Goal: Transaction & Acquisition: Book appointment/travel/reservation

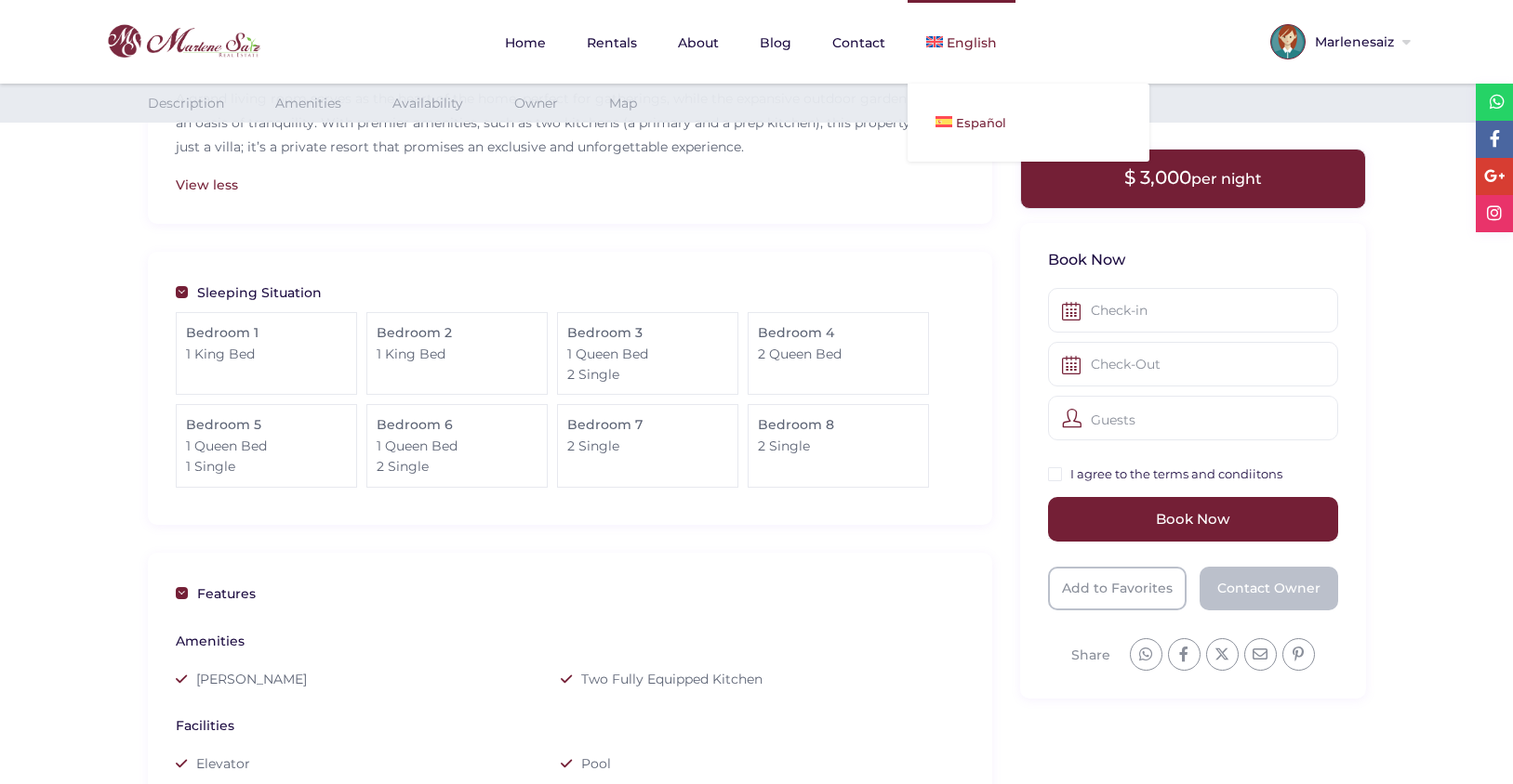
click at [949, 122] on img at bounding box center [943, 121] width 17 height 11
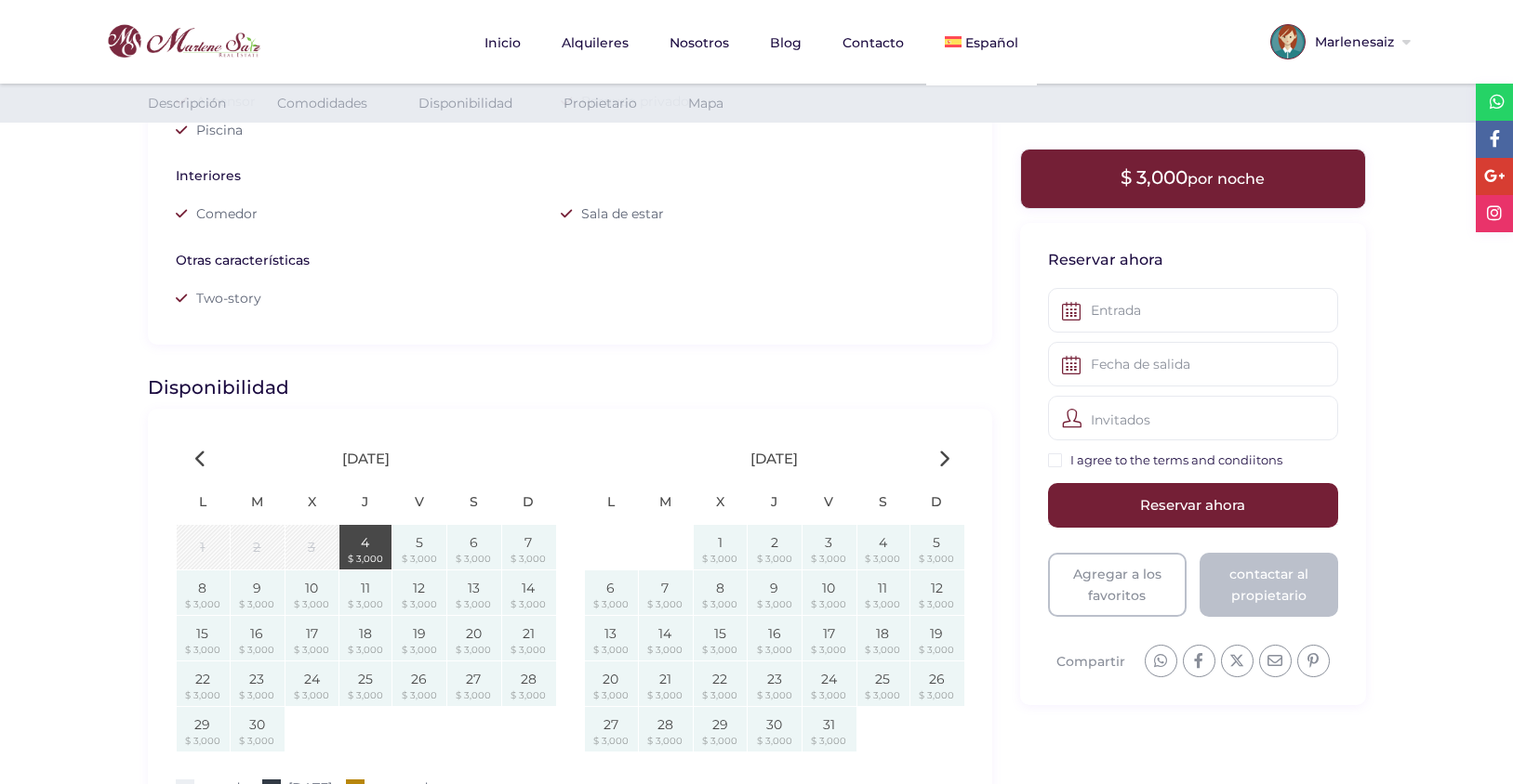
scroll to position [1134, 0]
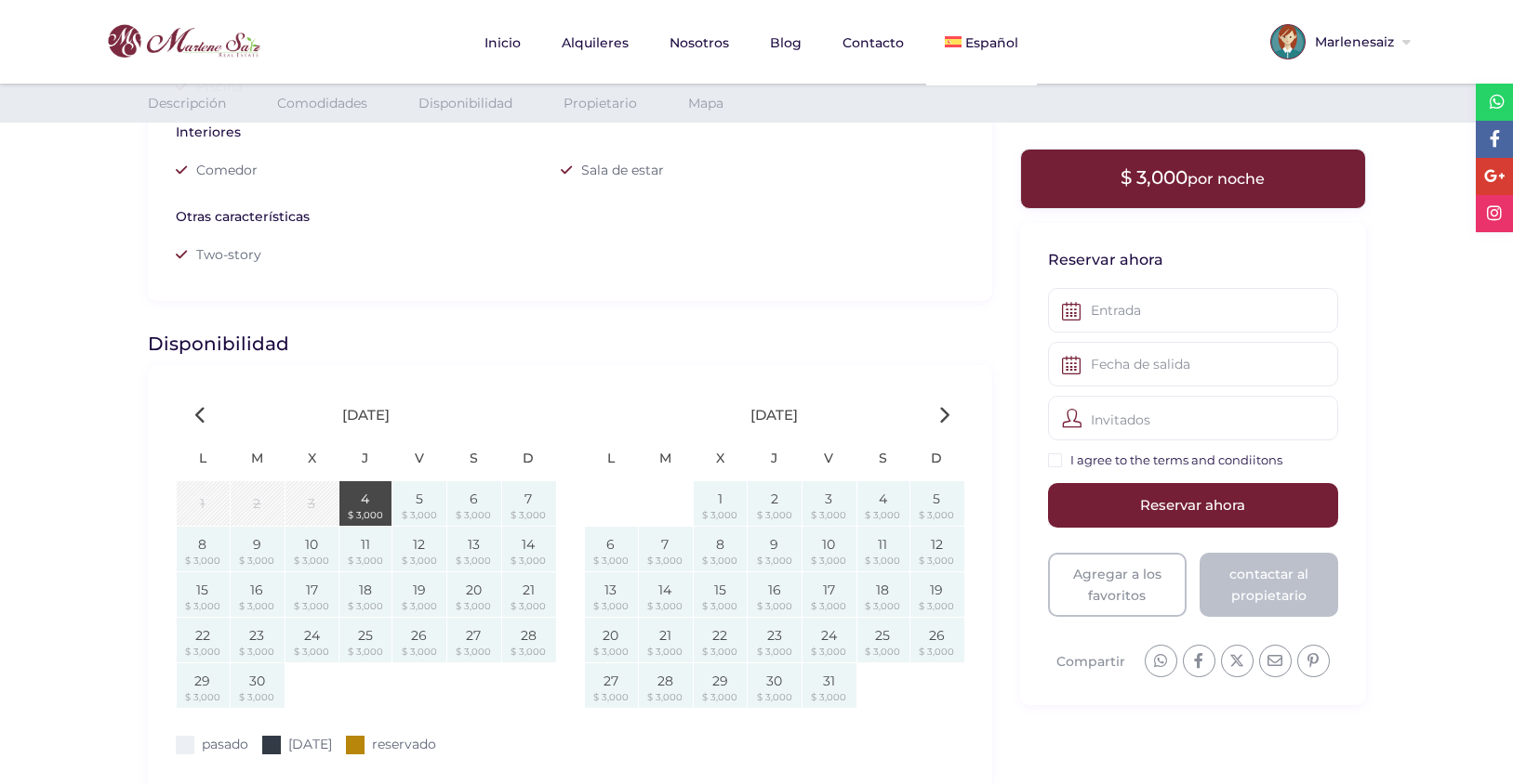
click at [182, 36] on img at bounding box center [172, 42] width 186 height 44
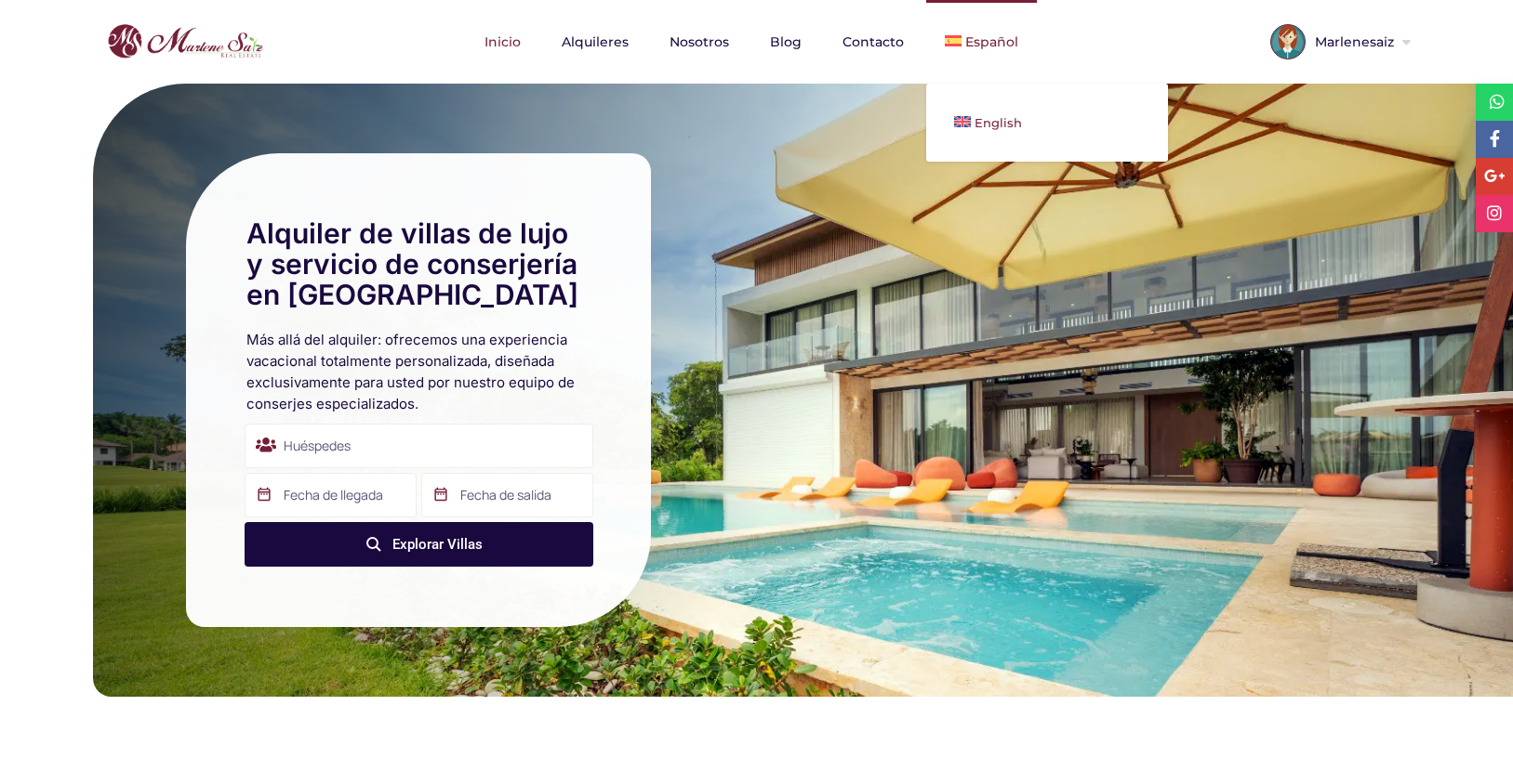
click at [974, 127] on span "English" at bounding box center [998, 122] width 48 height 15
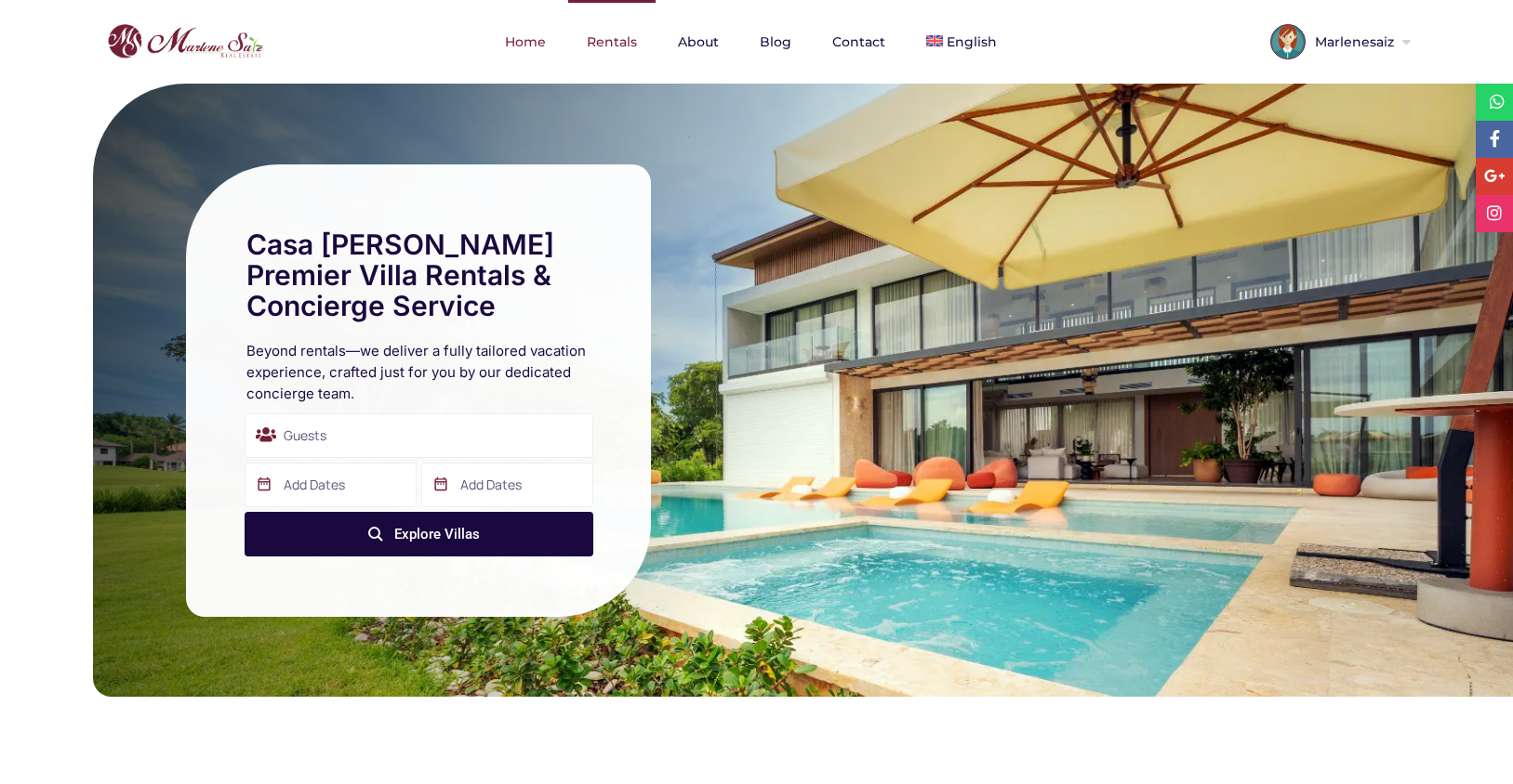
click at [614, 41] on link "Rentals" at bounding box center [612, 42] width 87 height 83
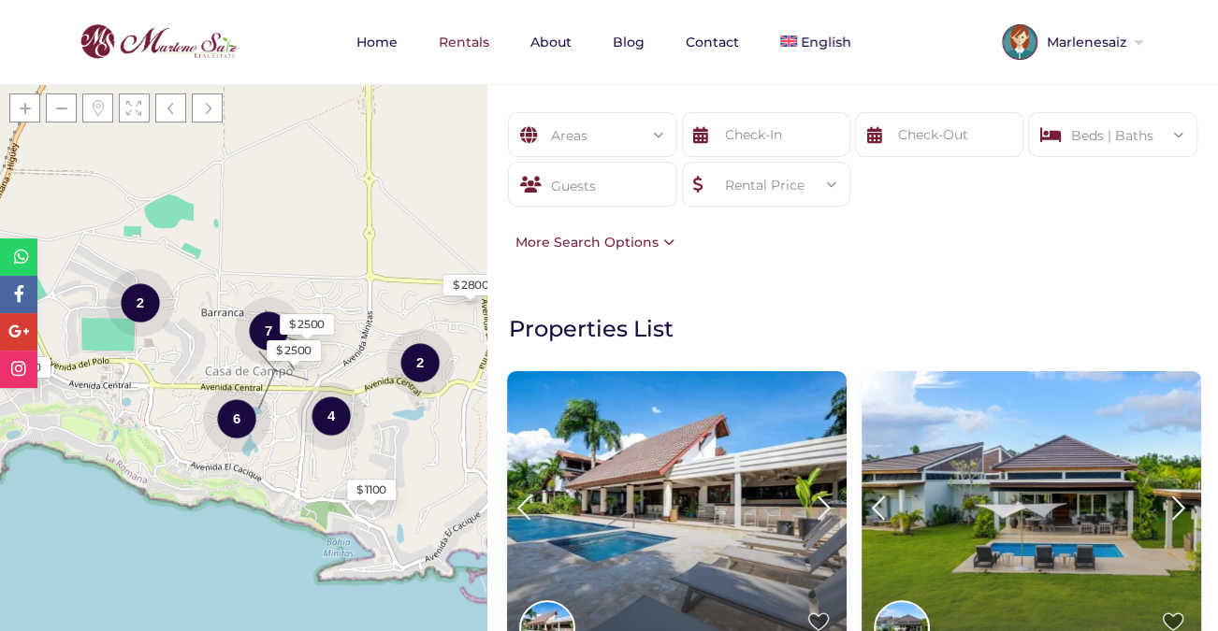
click at [776, 183] on div "Rental Price" at bounding box center [766, 185] width 138 height 45
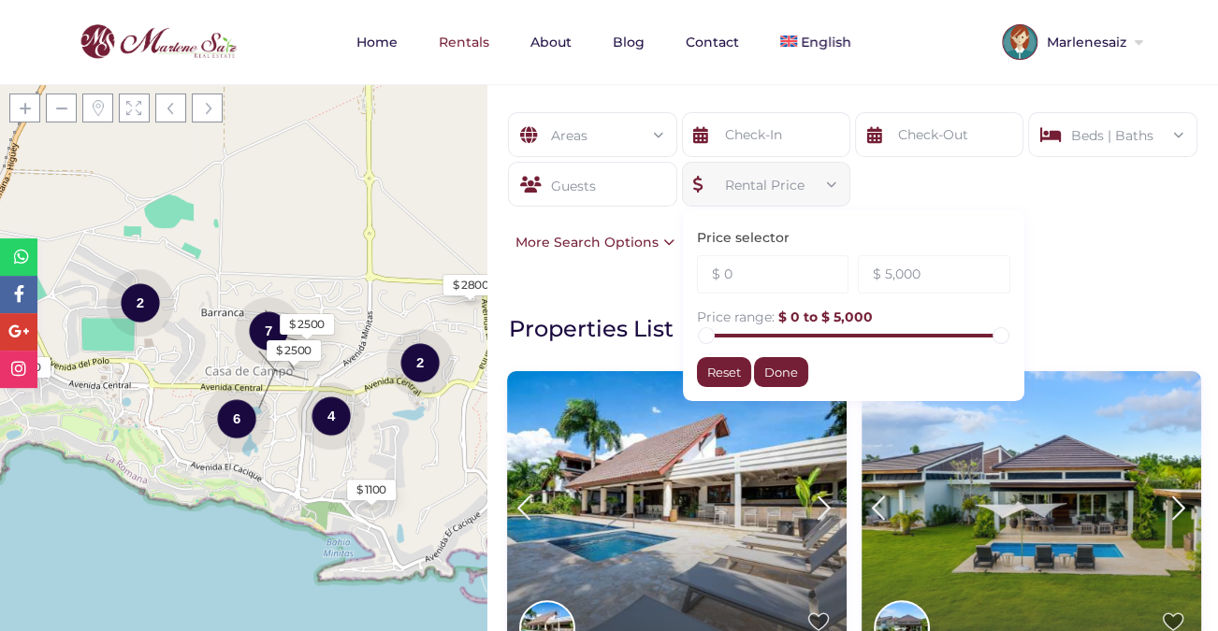
click at [994, 197] on form "Areas All Areas Barranca (1) Barranca Oeste (1) Barranca Sur (1) Cacique (1) Ca…" at bounding box center [852, 172] width 693 height 120
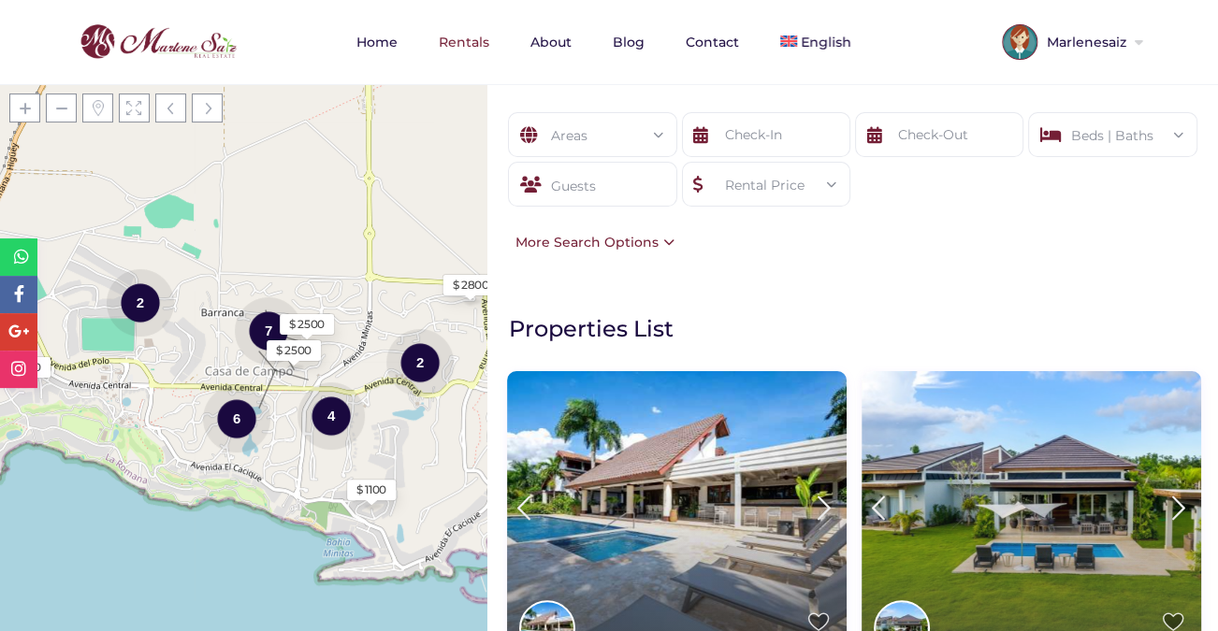
click at [660, 242] on div "More Search Options" at bounding box center [590, 242] width 168 height 21
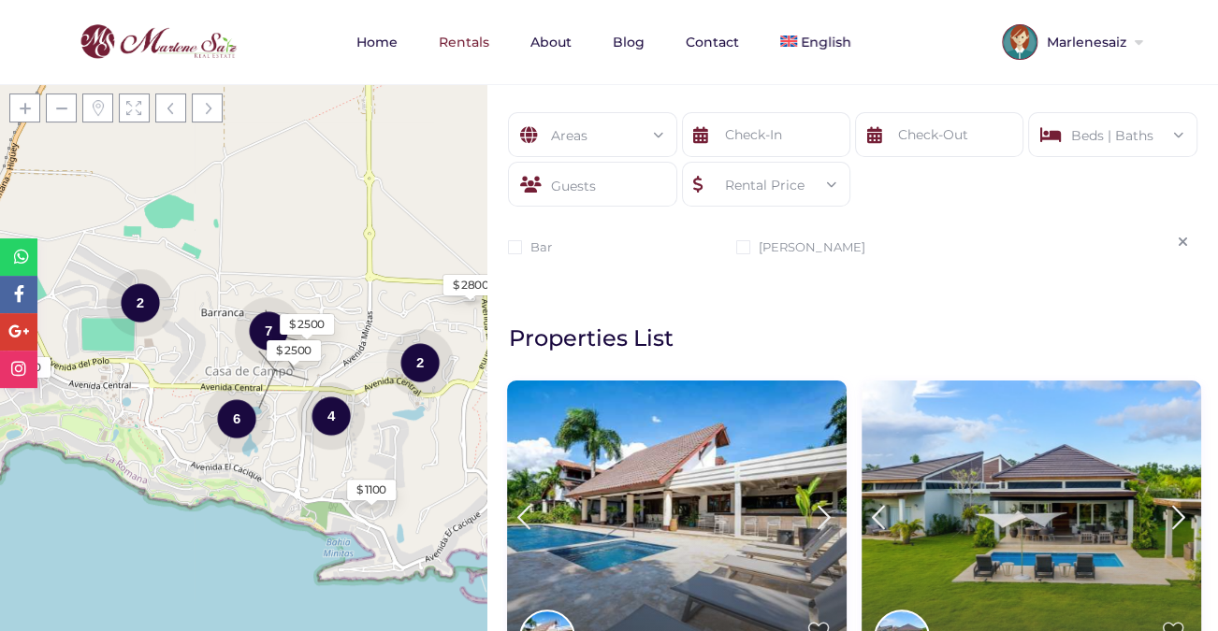
click at [1182, 240] on icon at bounding box center [1183, 242] width 10 height 13
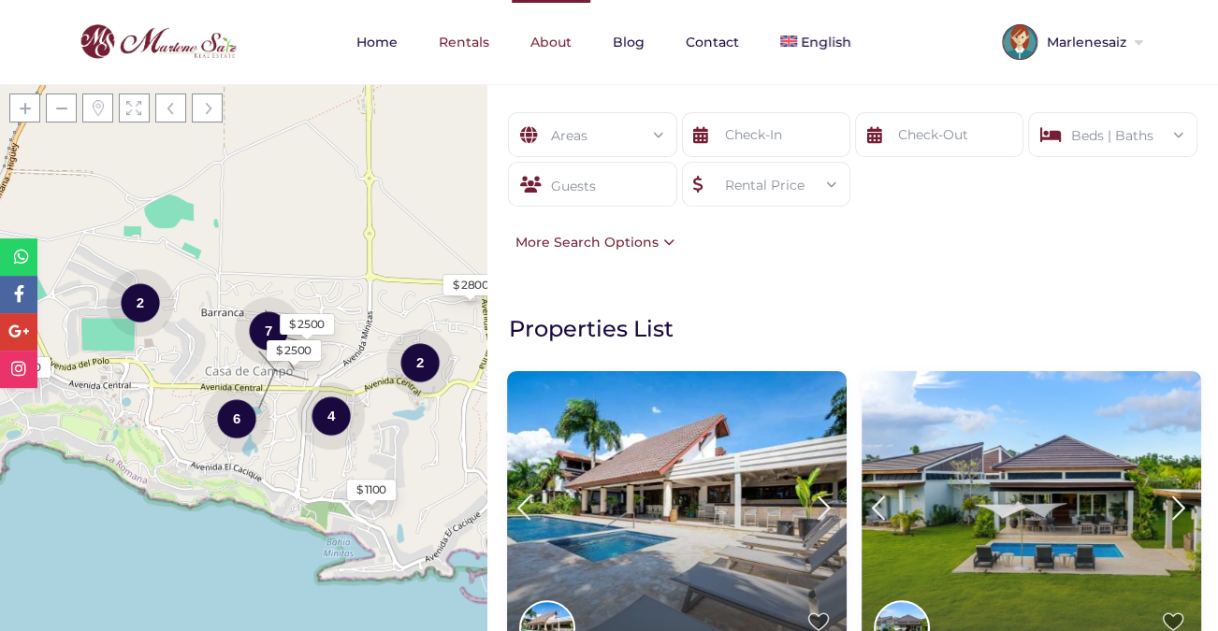
click at [548, 47] on link "About" at bounding box center [551, 42] width 79 height 84
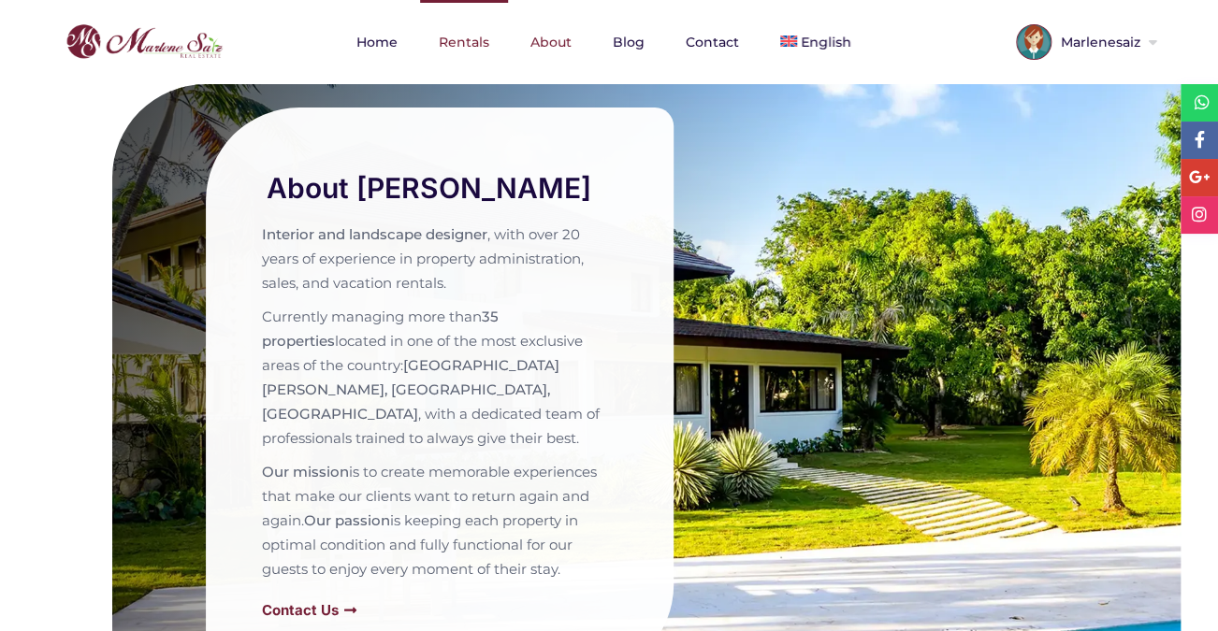
click at [458, 43] on link "Rentals" at bounding box center [464, 42] width 88 height 84
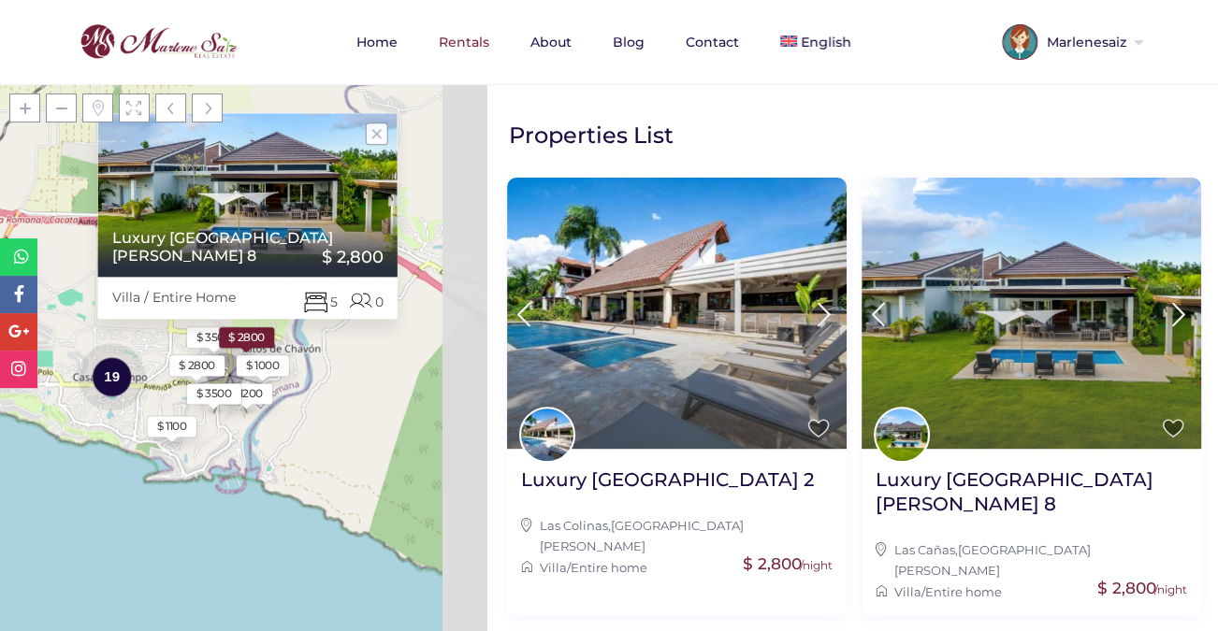
scroll to position [198, 0]
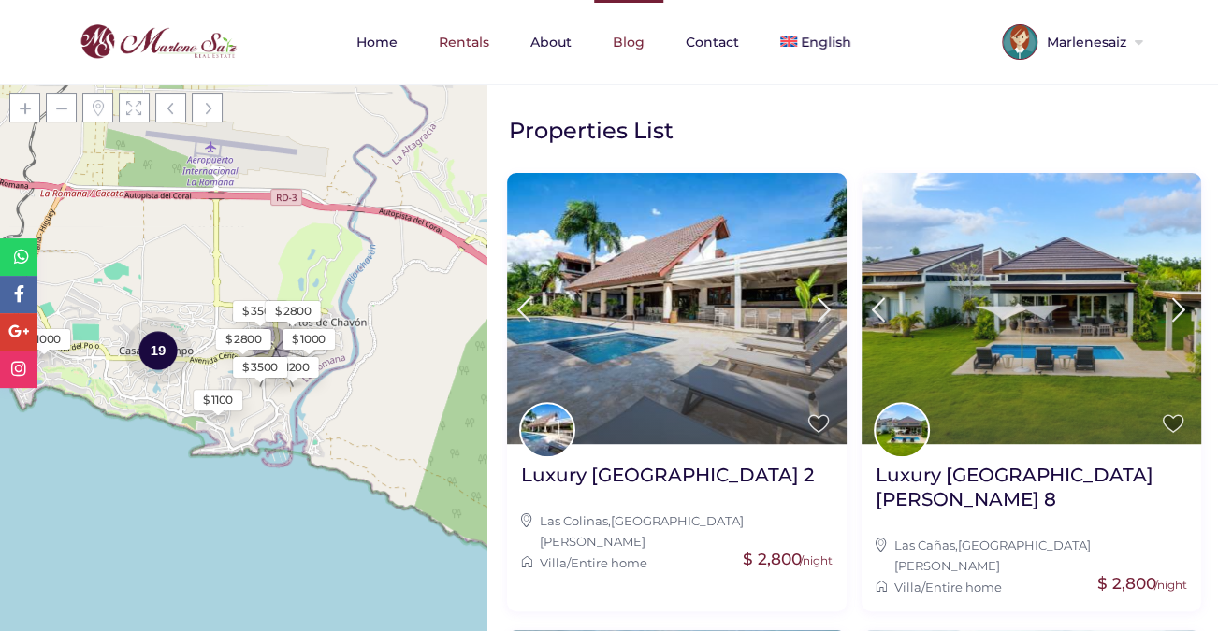
click at [630, 42] on link "Blog" at bounding box center [628, 42] width 69 height 84
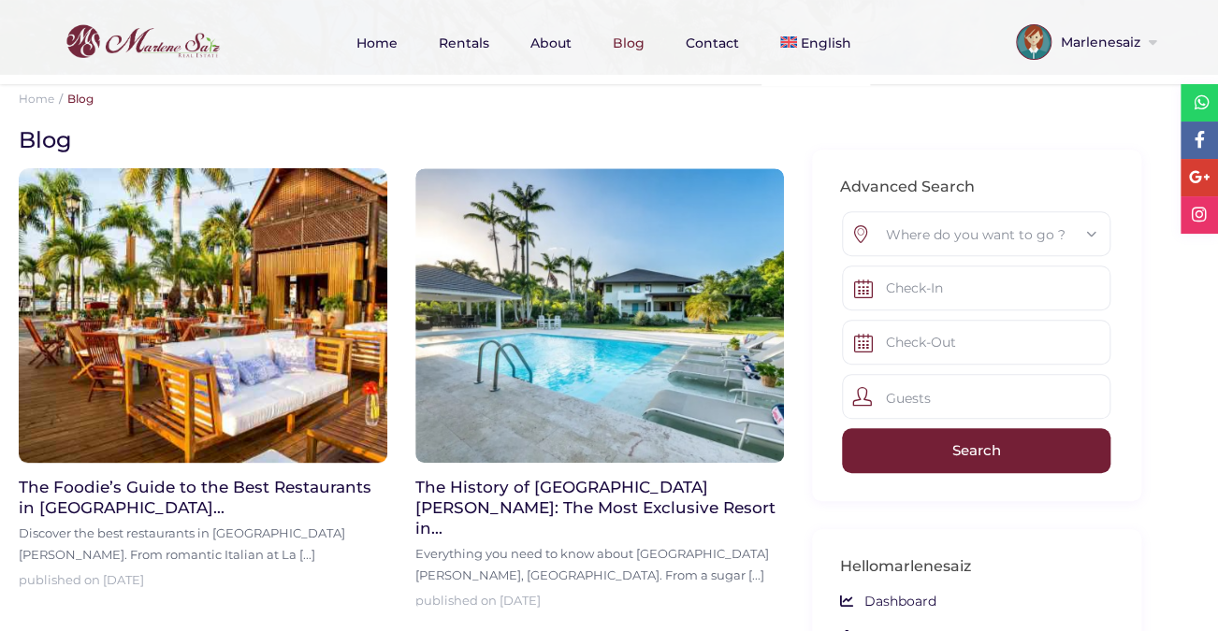
scroll to position [394, 0]
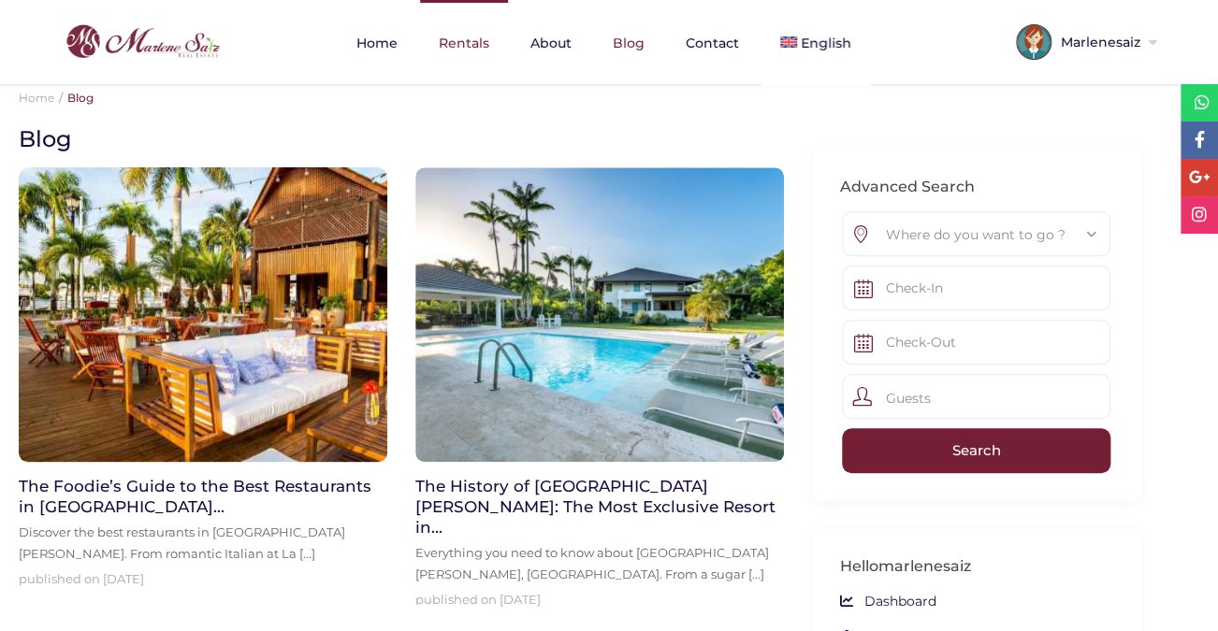
click at [466, 42] on link "Rentals" at bounding box center [464, 43] width 88 height 86
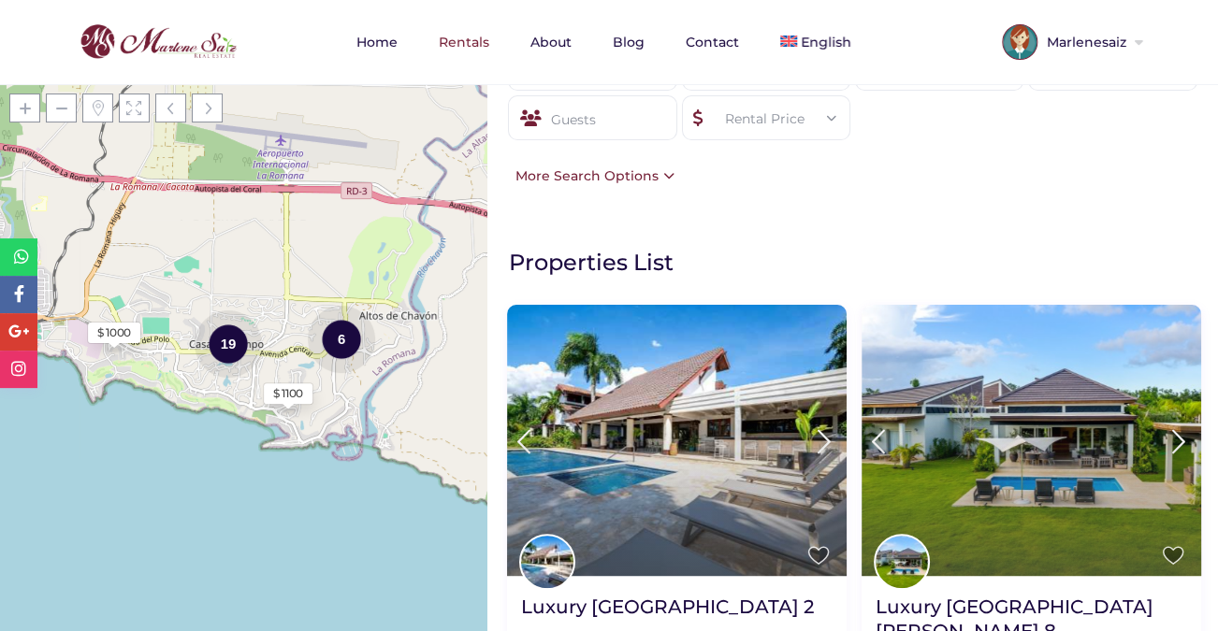
scroll to position [89, 0]
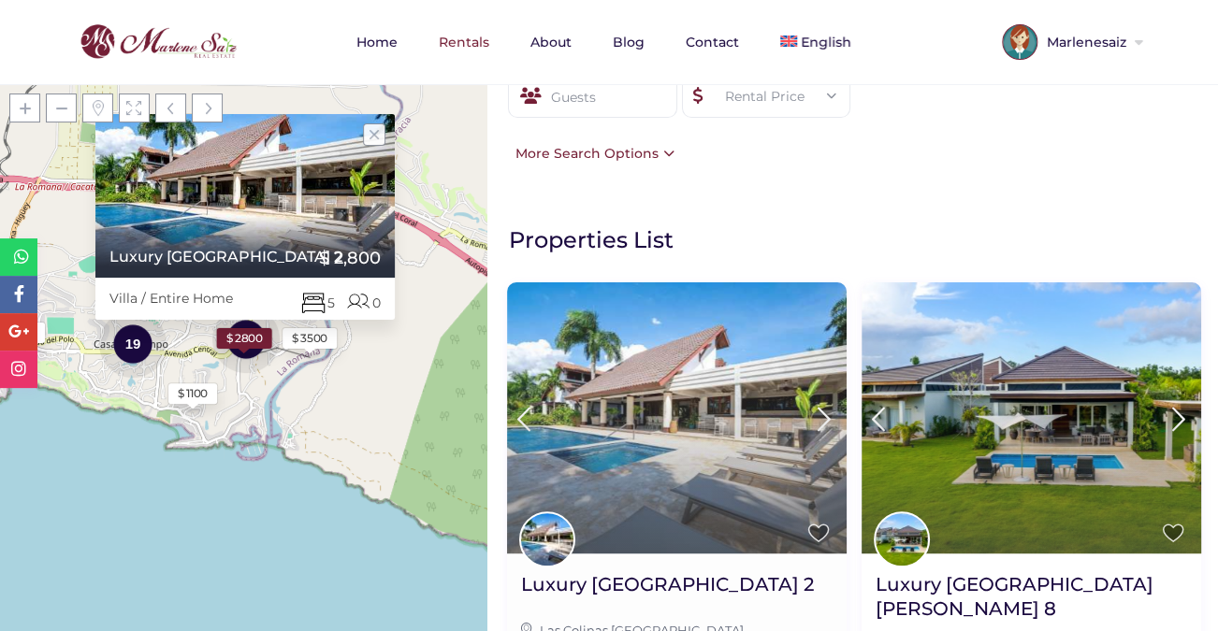
click at [723, 399] on img at bounding box center [677, 417] width 340 height 271
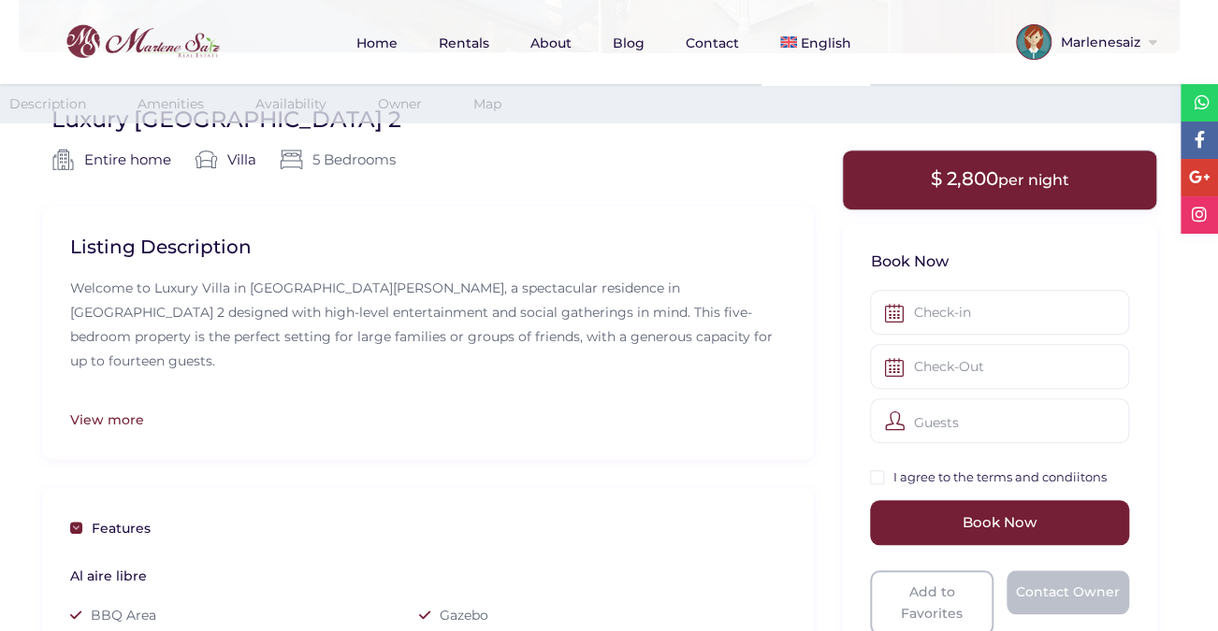
scroll to position [430, 0]
click at [95, 422] on div "View more" at bounding box center [428, 418] width 716 height 21
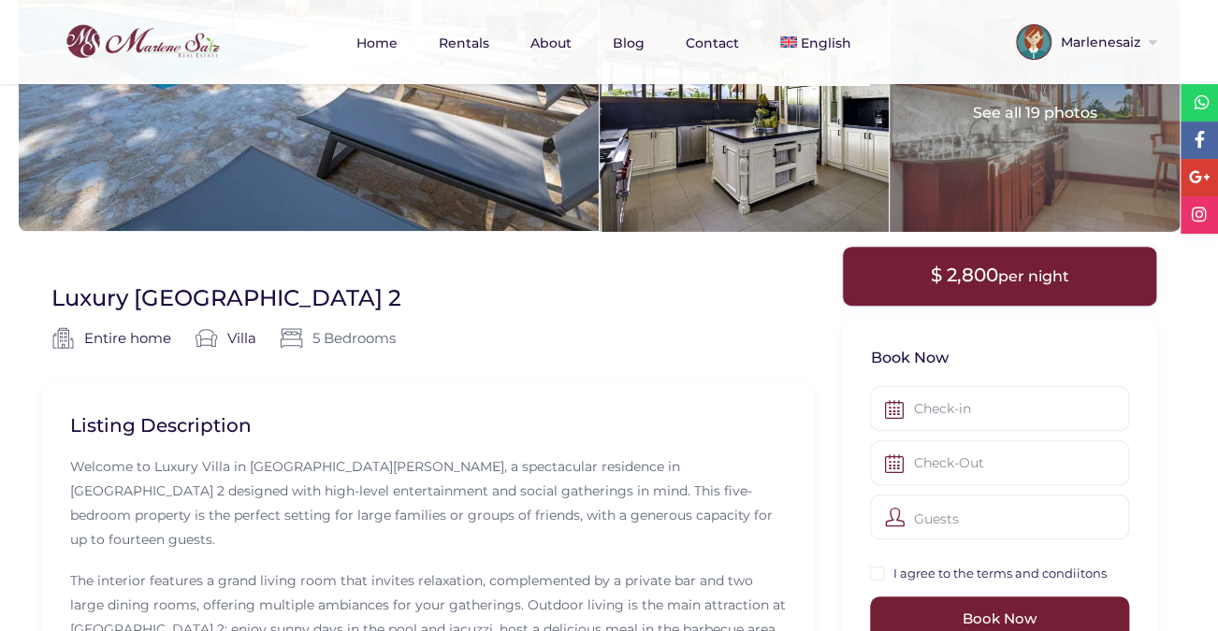
scroll to position [251, 0]
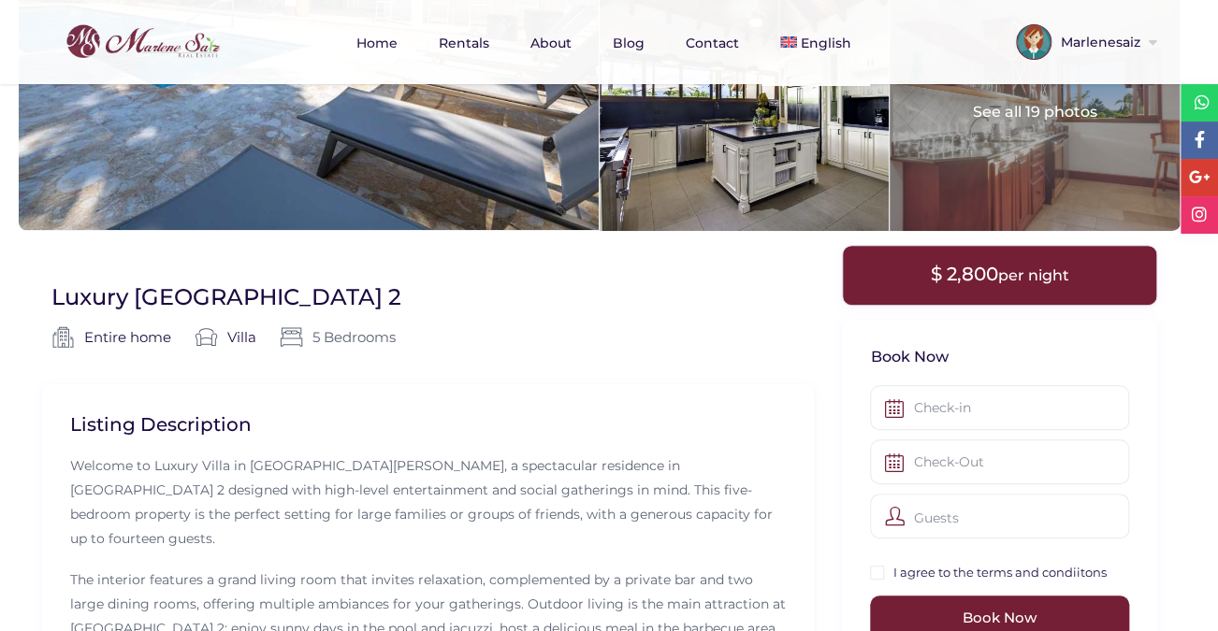
drag, startPoint x: 277, startPoint y: 298, endPoint x: 301, endPoint y: 297, distance: 24.3
click at [301, 297] on div "Luxury Villa Colinas 2 Entire home | Entire home Villa | Villa | 5 Bedrooms |" at bounding box center [427, 333] width 753 height 102
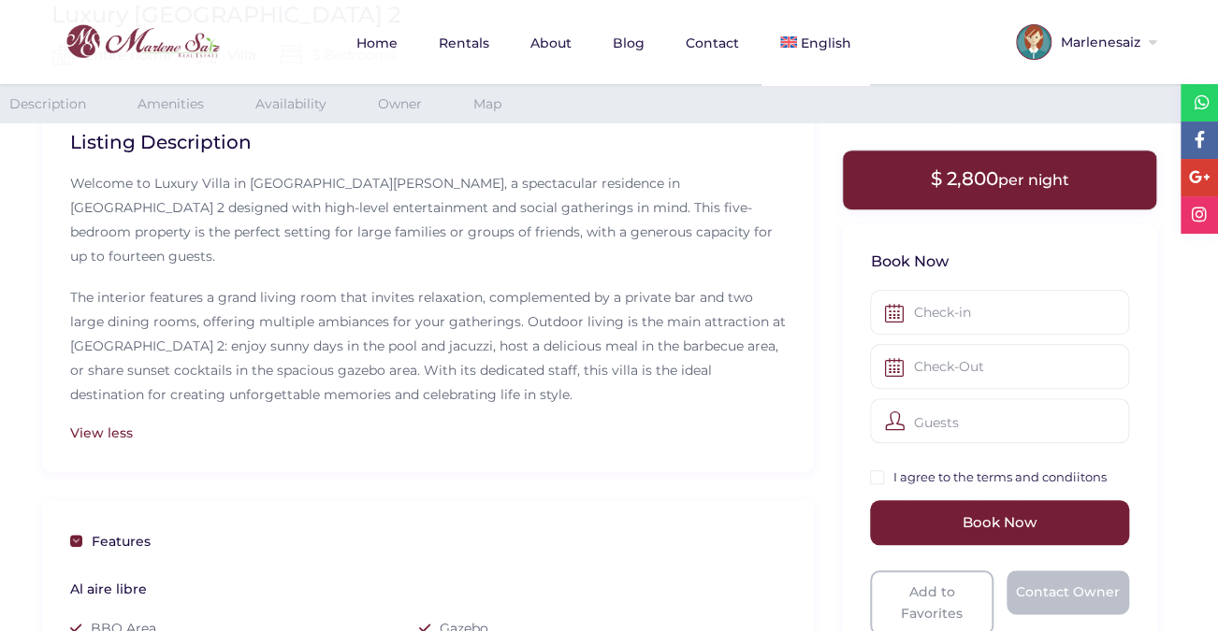
scroll to position [569, 0]
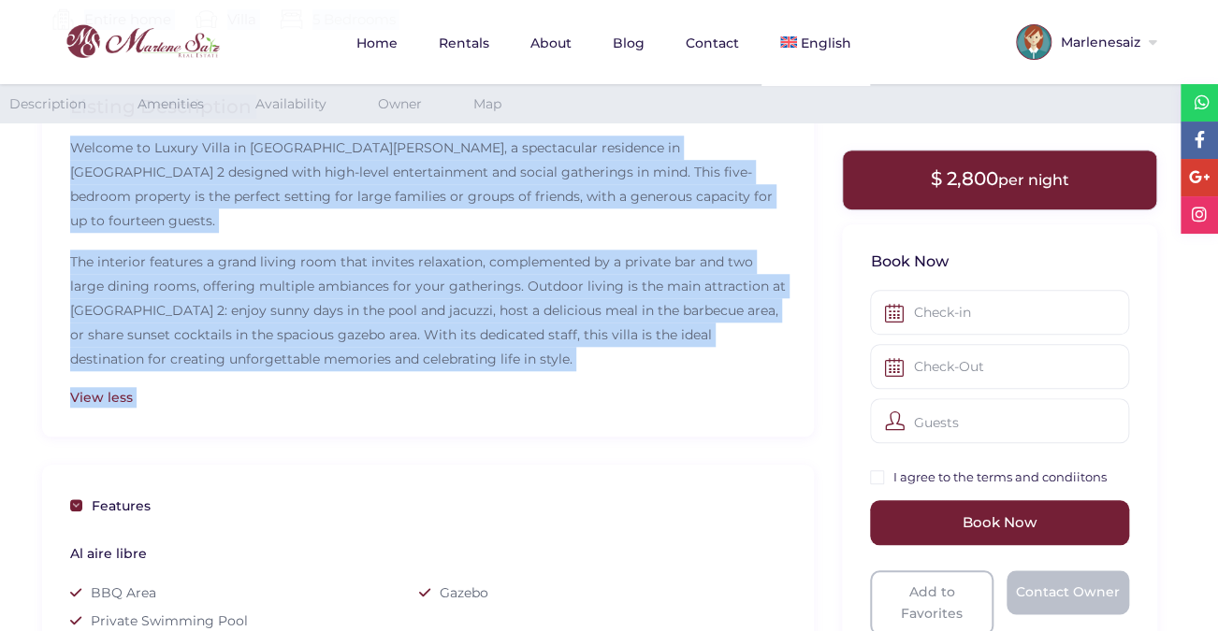
drag, startPoint x: 63, startPoint y: 428, endPoint x: 629, endPoint y: 427, distance: 565.9
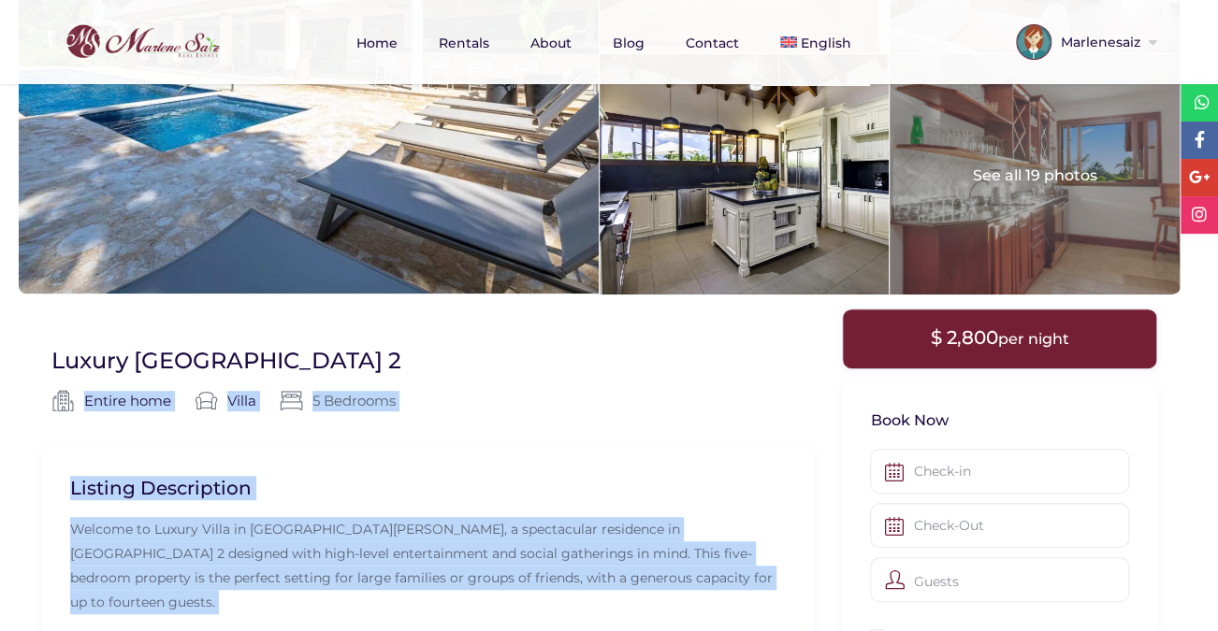
scroll to position [0, 0]
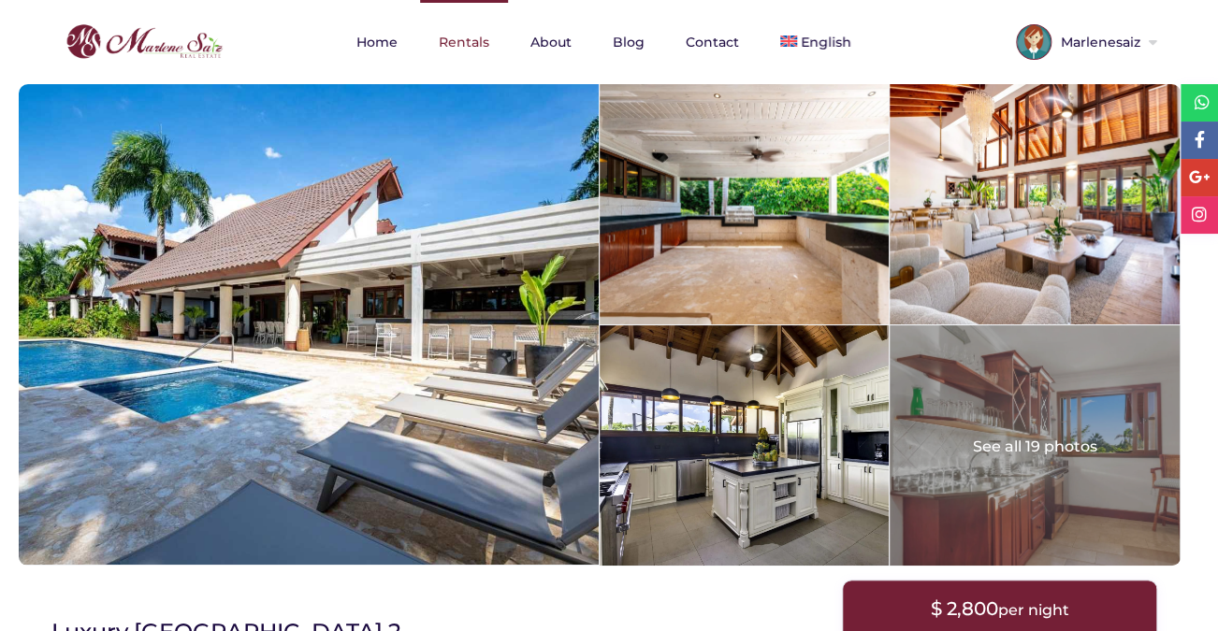
click at [452, 46] on link "Rentals" at bounding box center [464, 42] width 88 height 84
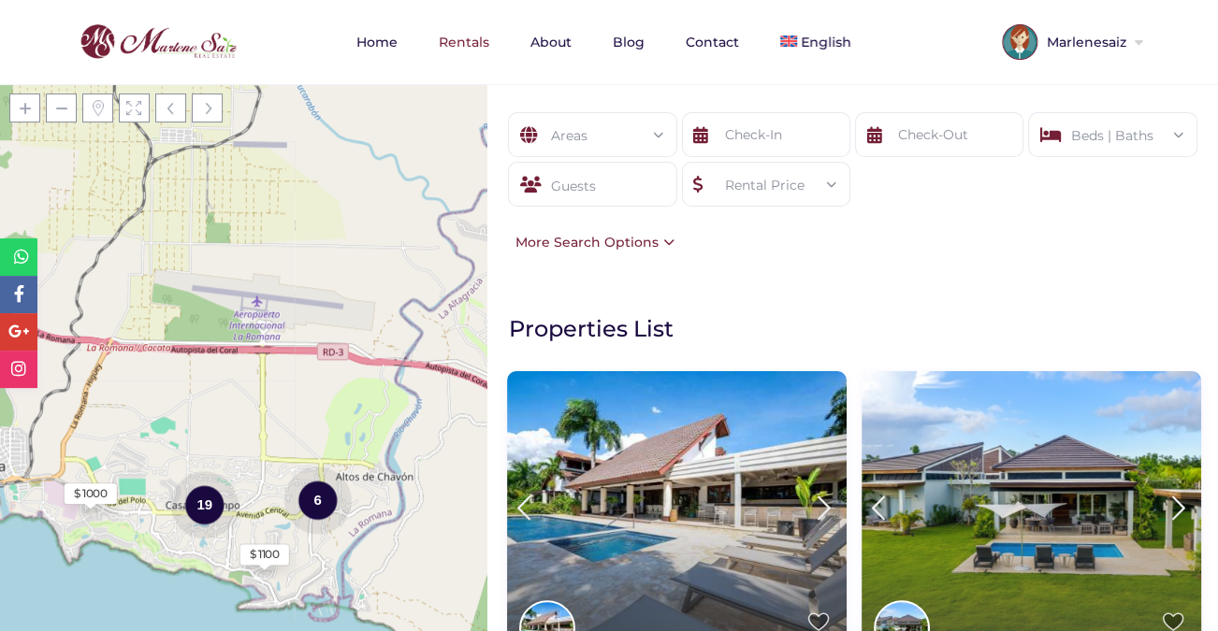
drag, startPoint x: 281, startPoint y: 210, endPoint x: 226, endPoint y: 310, distance: 113.0
click at [226, 310] on div "Loading Maps $ 1100 19 6 $ 1000 + − Leaflet | © OpenStreetMap contributors" at bounding box center [243, 357] width 487 height 547
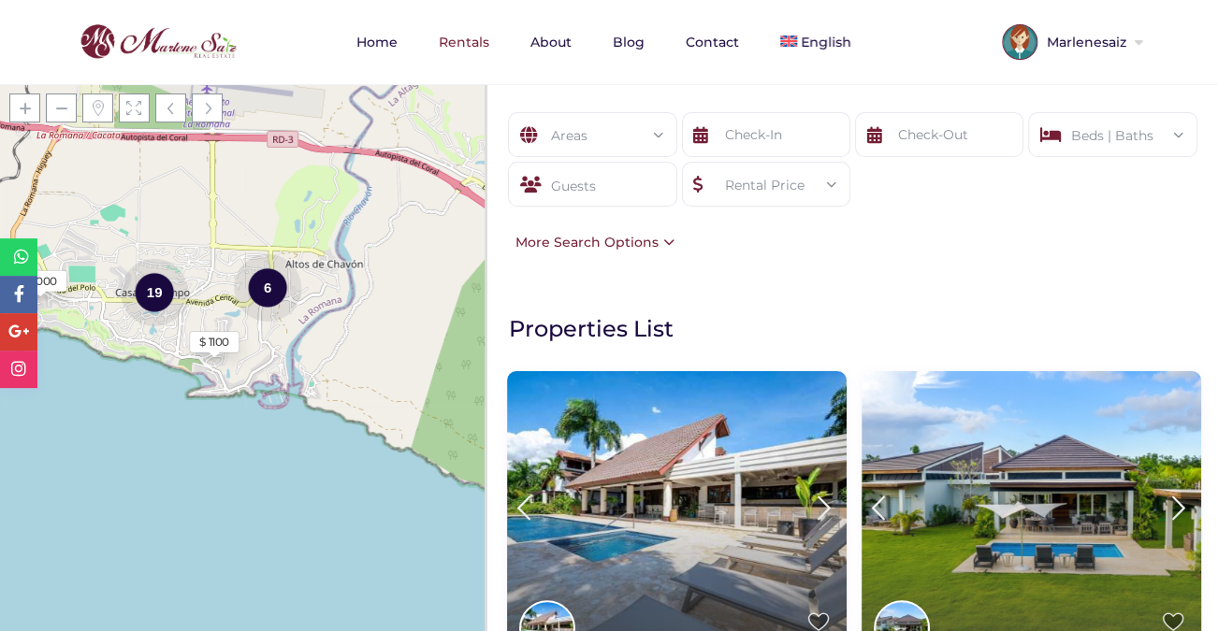
drag, startPoint x: 392, startPoint y: 402, endPoint x: 368, endPoint y: 230, distance: 173.8
click at [368, 230] on div "Loading Maps $ 1100 19 6 $ 1000 + − Leaflet | © OpenStreetMap contributors" at bounding box center [243, 357] width 487 height 547
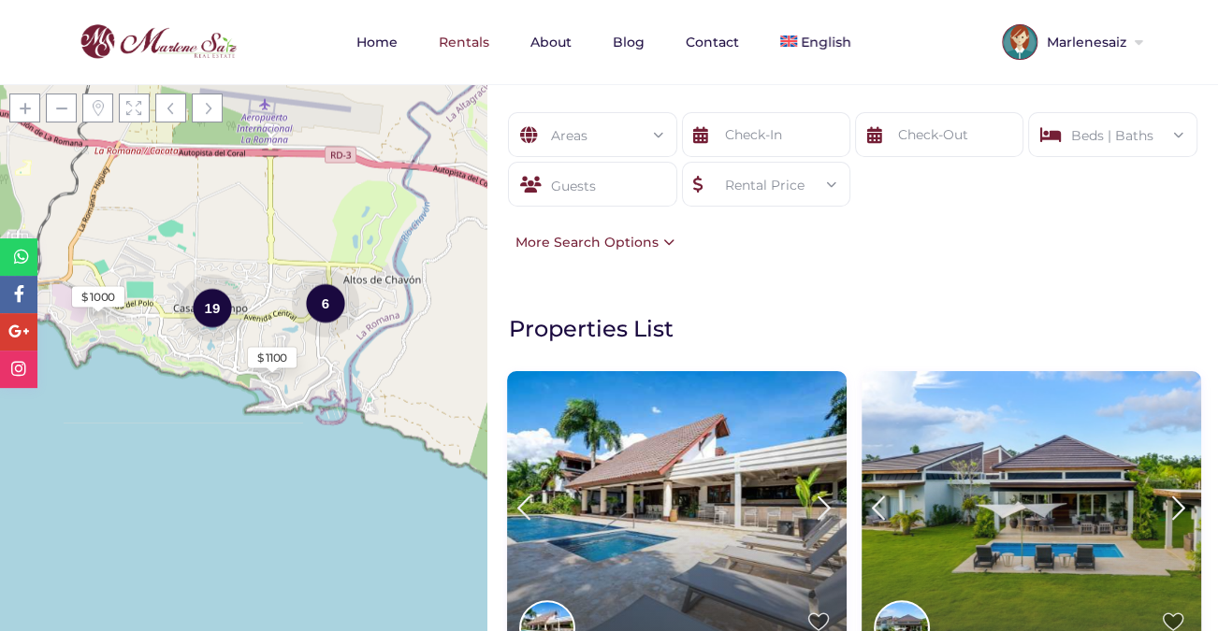
drag, startPoint x: 290, startPoint y: 165, endPoint x: 355, endPoint y: 189, distance: 69.0
click at [356, 191] on div "Loading Maps $ 1100 19 6 $ 1000 + − Leaflet | © OpenStreetMap contributors" at bounding box center [243, 357] width 487 height 547
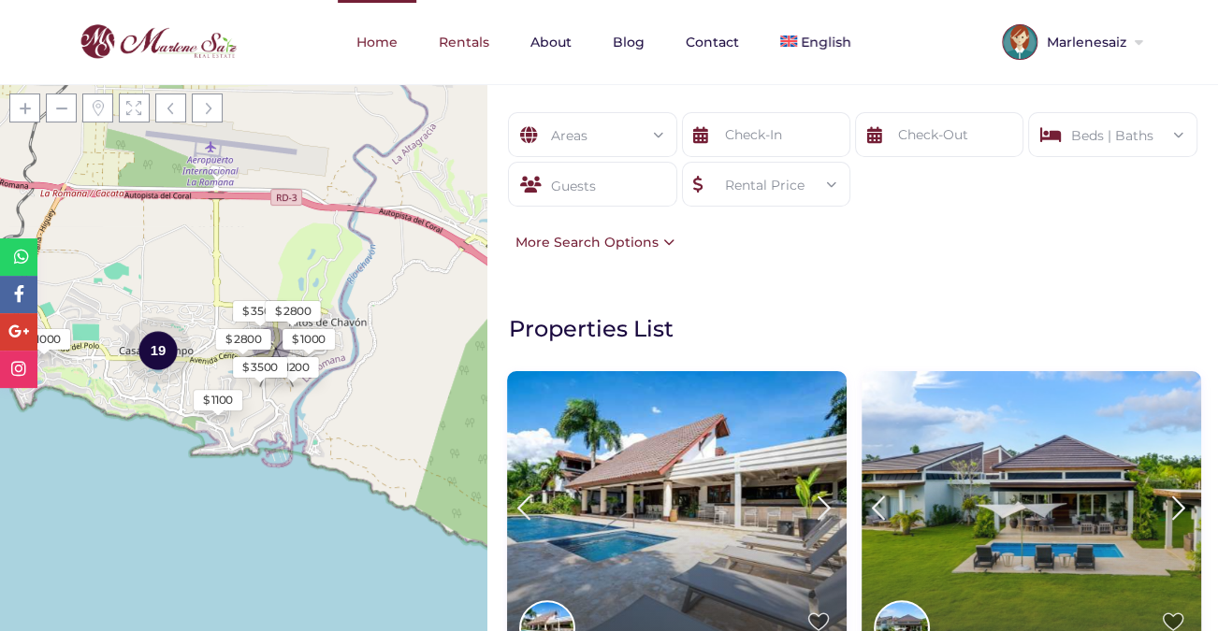
click at [379, 43] on link "Home" at bounding box center [377, 42] width 79 height 84
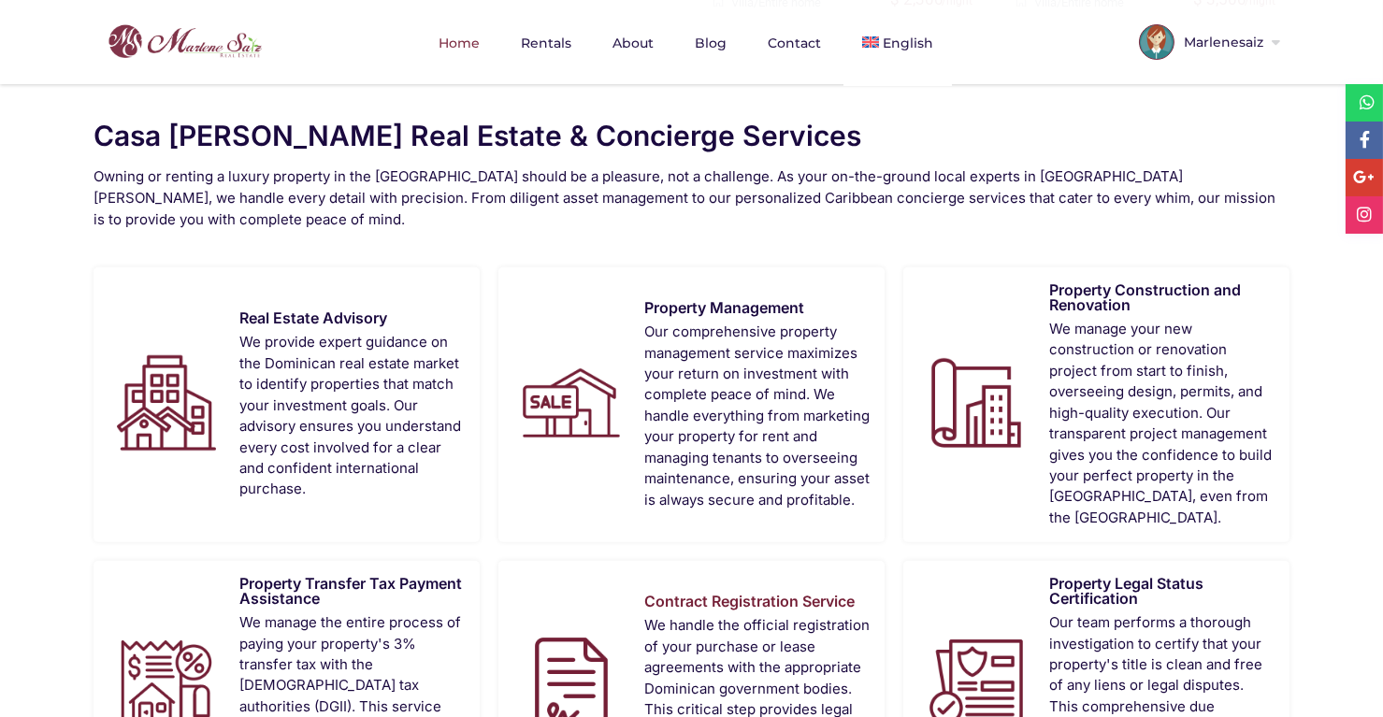
scroll to position [1689, 0]
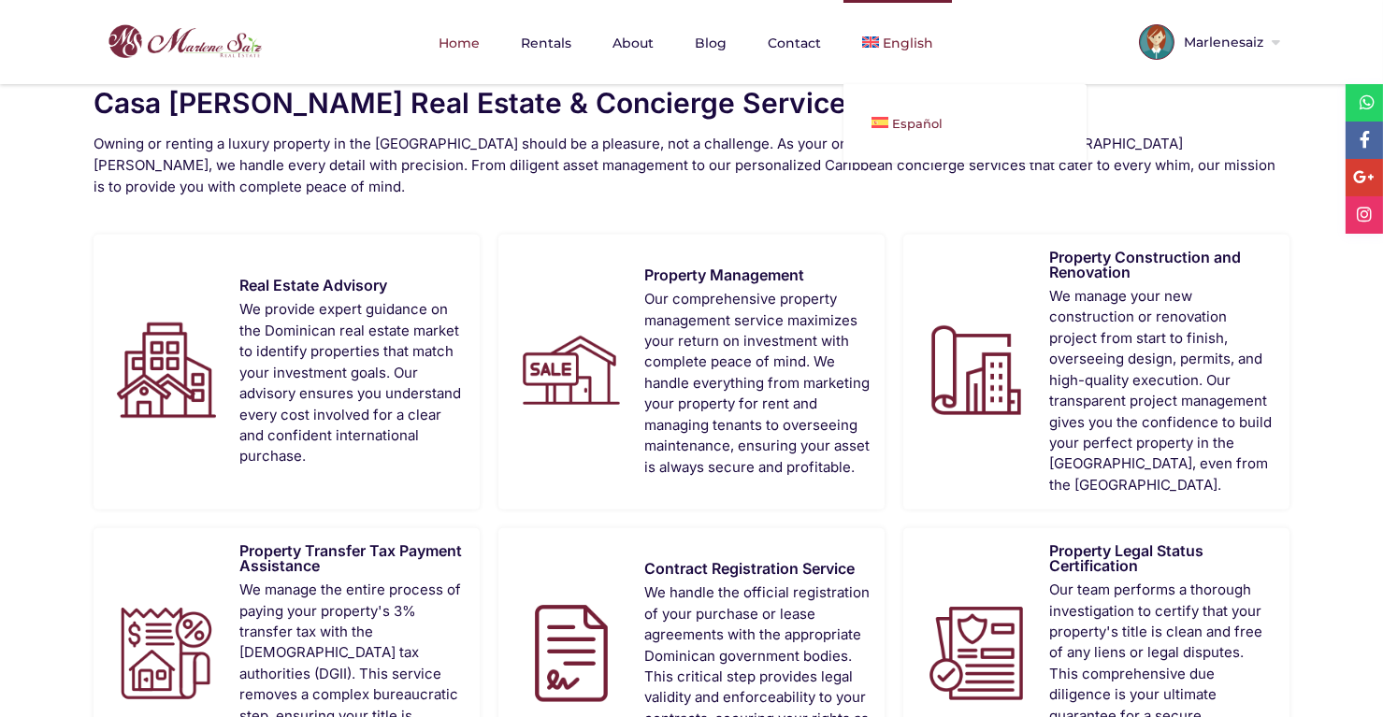
click at [899, 122] on span "Español" at bounding box center [917, 123] width 51 height 15
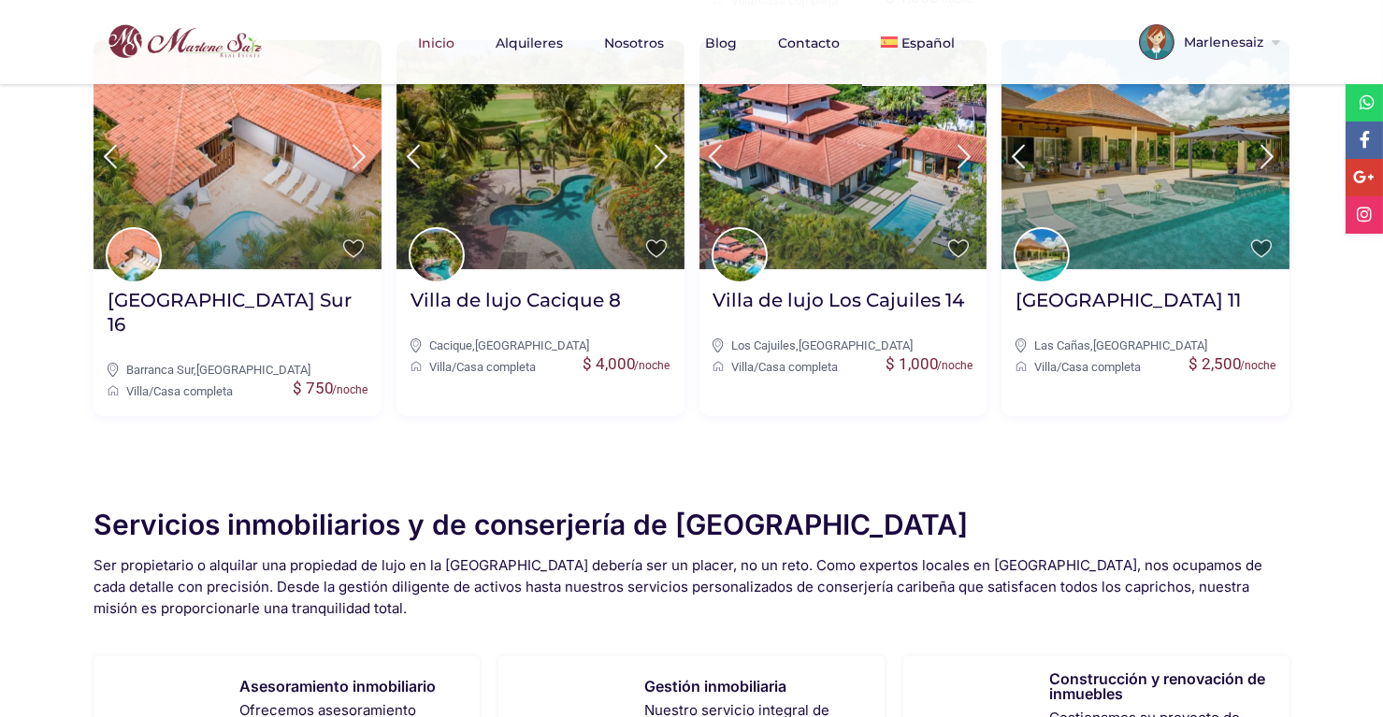
scroll to position [1196, 0]
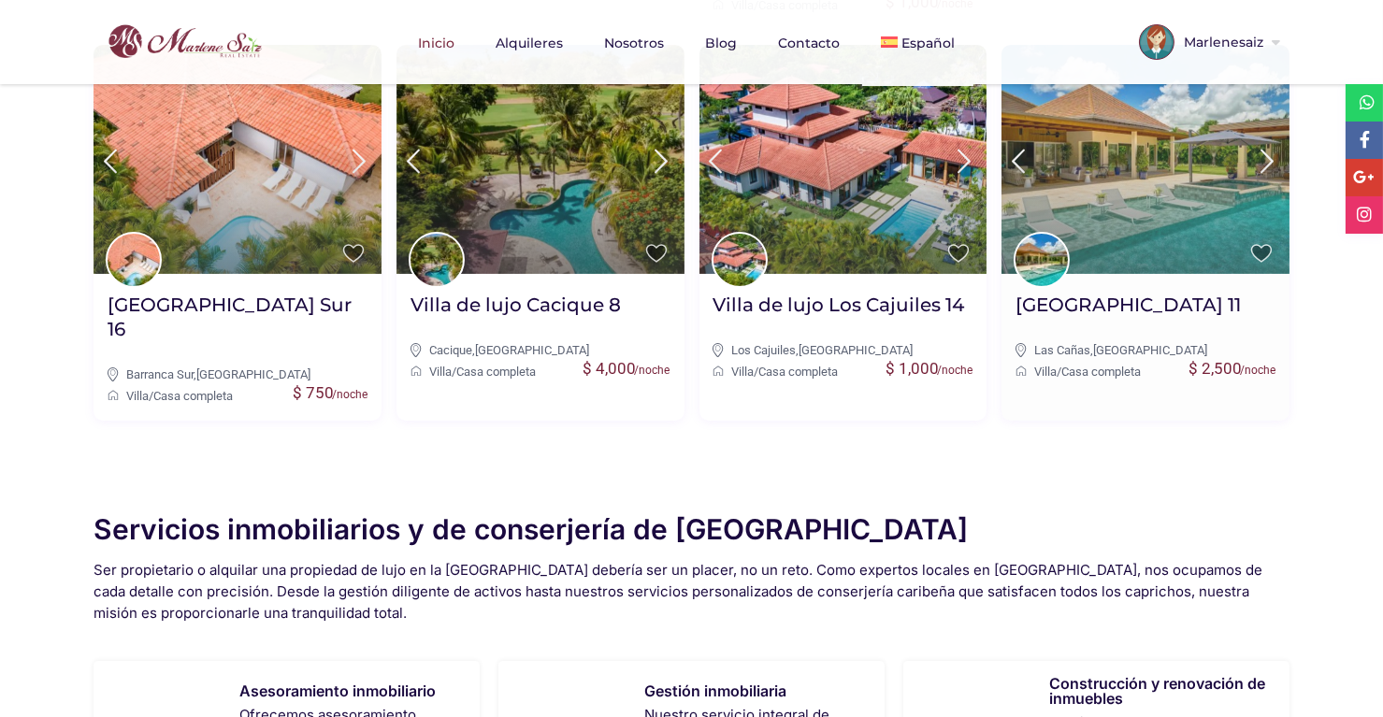
click at [1121, 214] on img at bounding box center [1146, 160] width 288 height 230
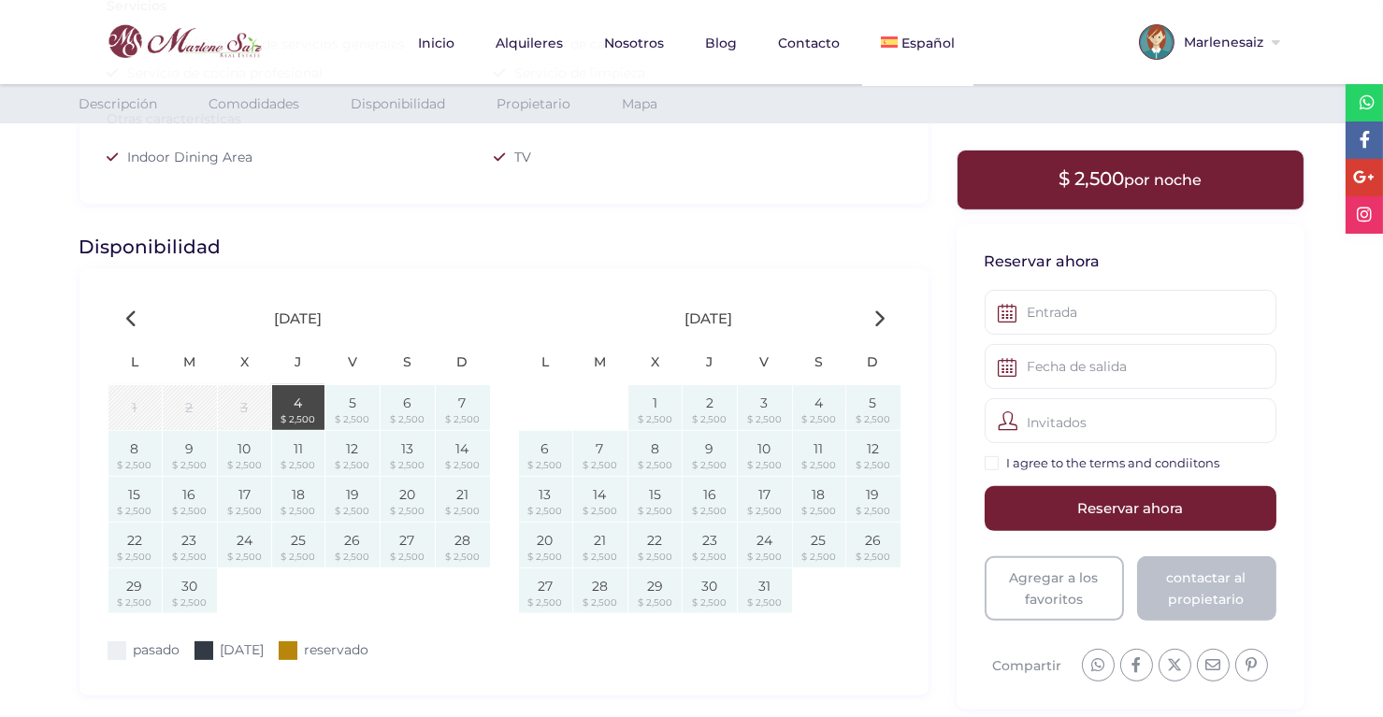
scroll to position [1496, 0]
click at [885, 318] on div at bounding box center [886, 324] width 22 height 28
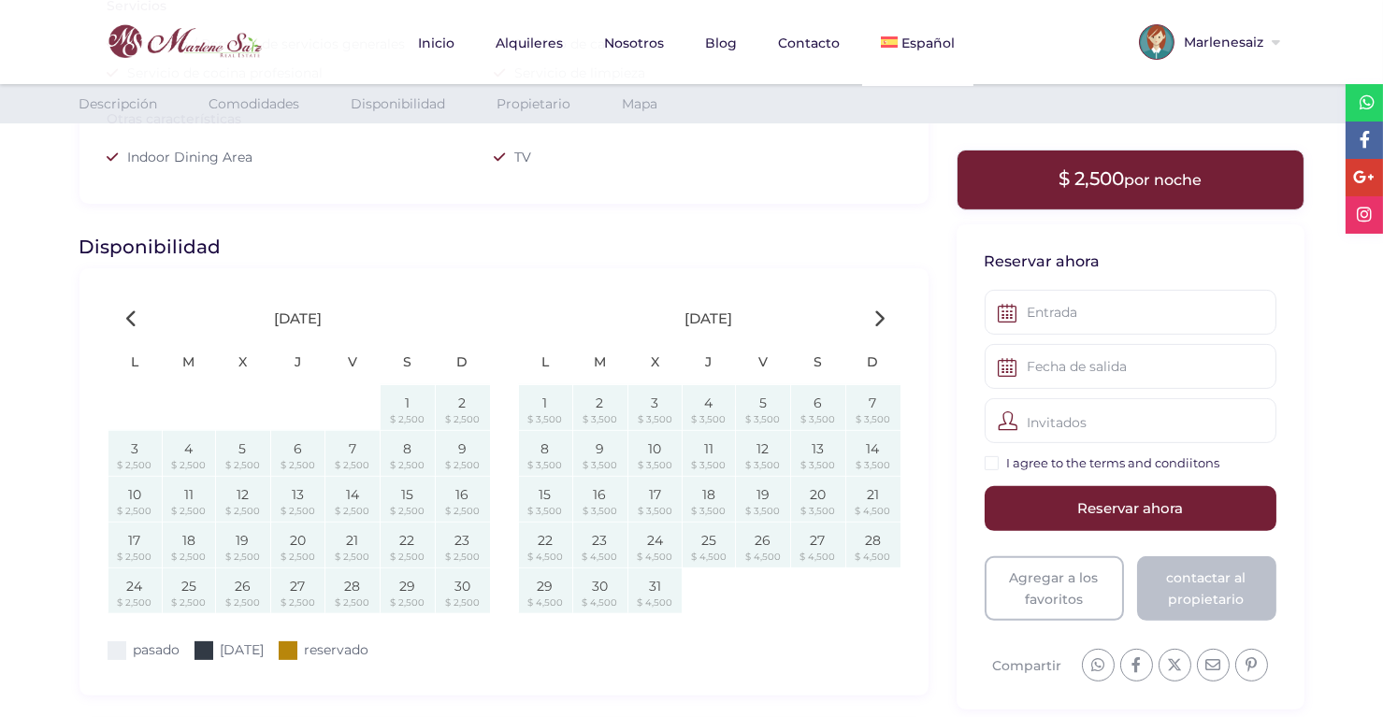
click at [881, 318] on icon at bounding box center [880, 319] width 11 height 18
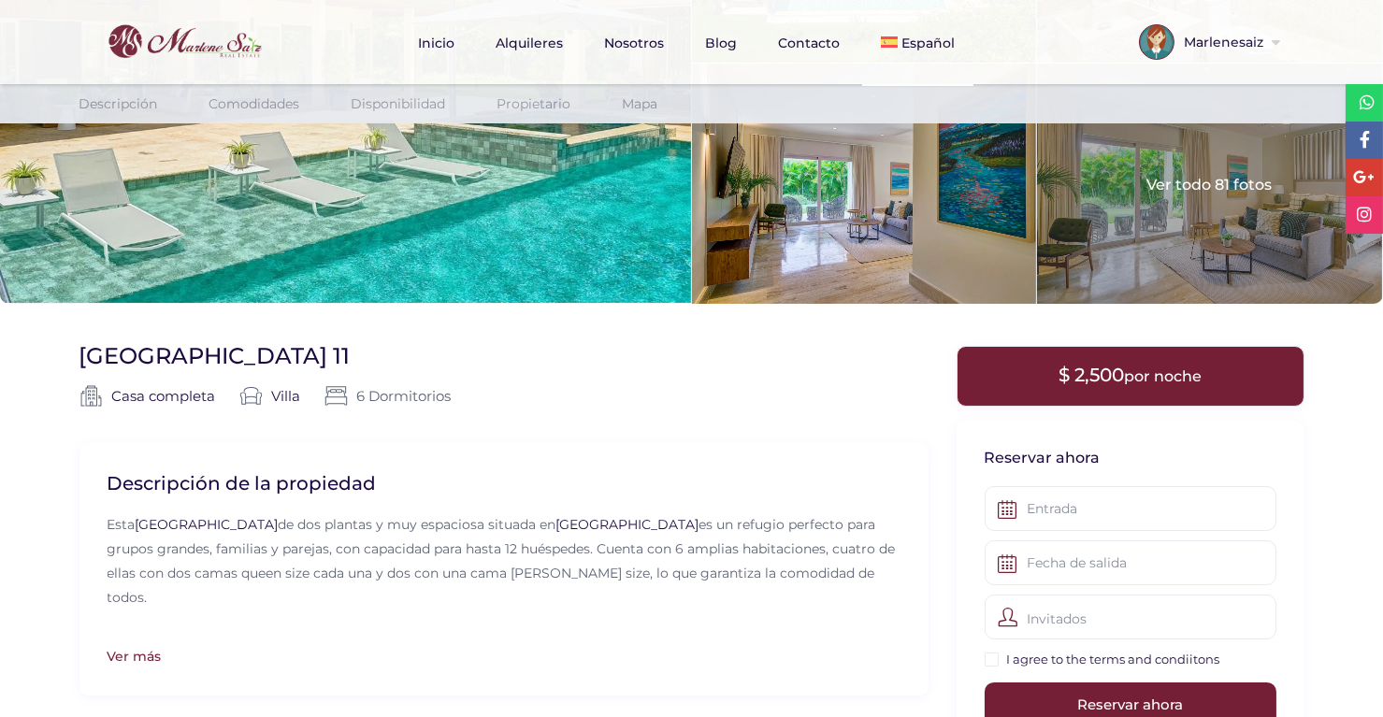
scroll to position [0, 0]
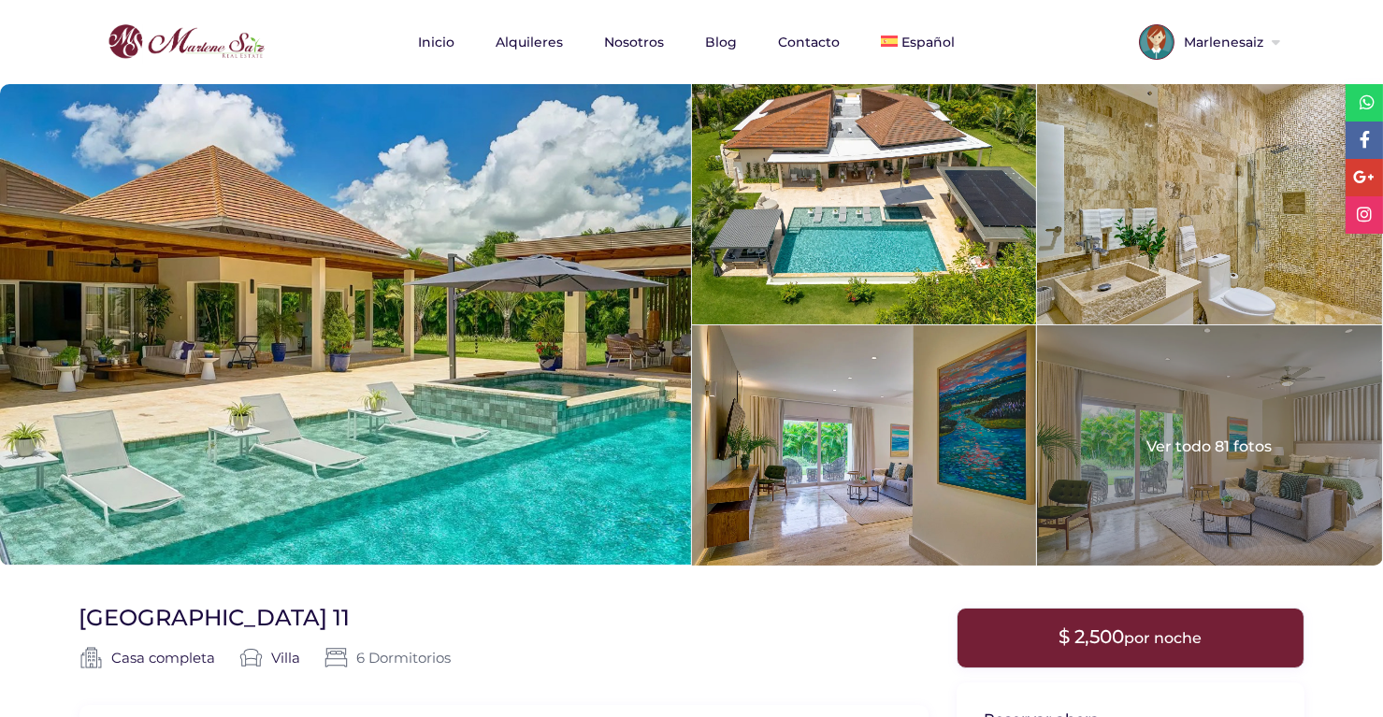
click at [635, 660] on div "Casa completa | Casa completa Villa | Villa | 6 Dormitorios |" at bounding box center [504, 675] width 849 height 59
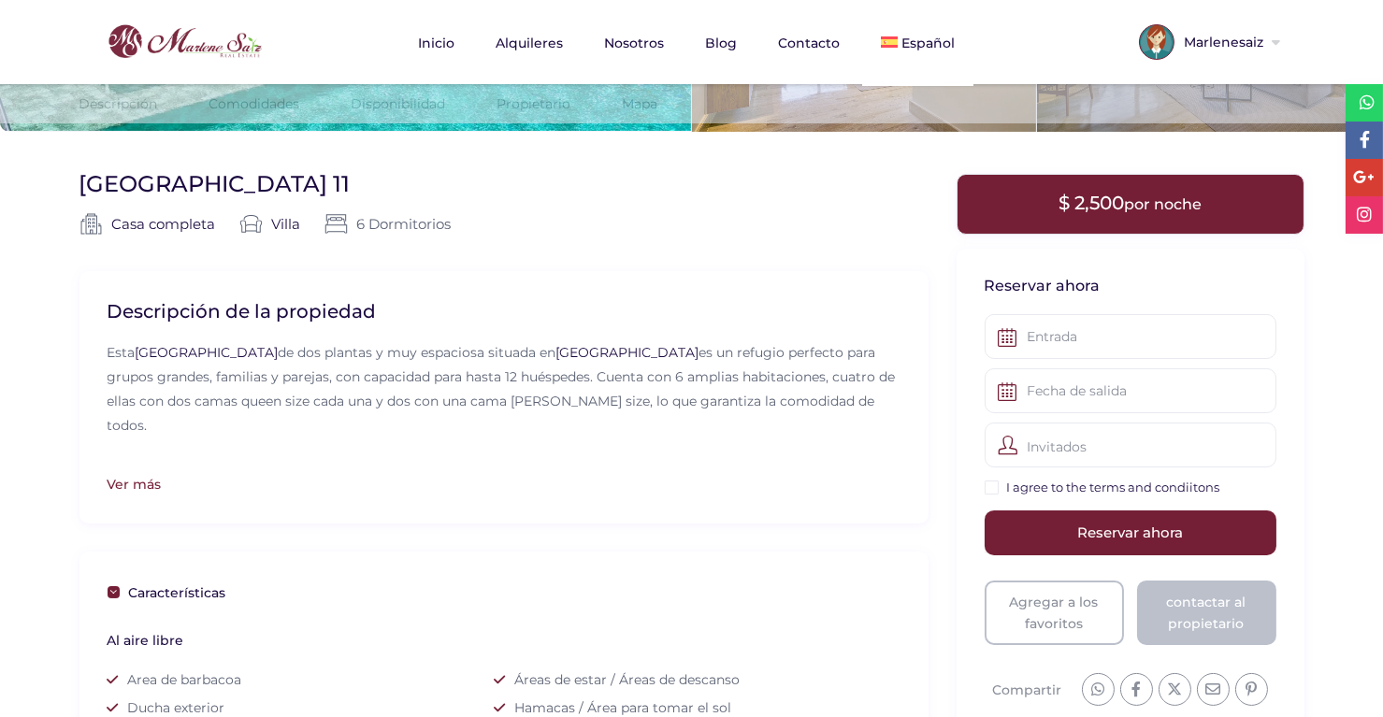
scroll to position [321, 0]
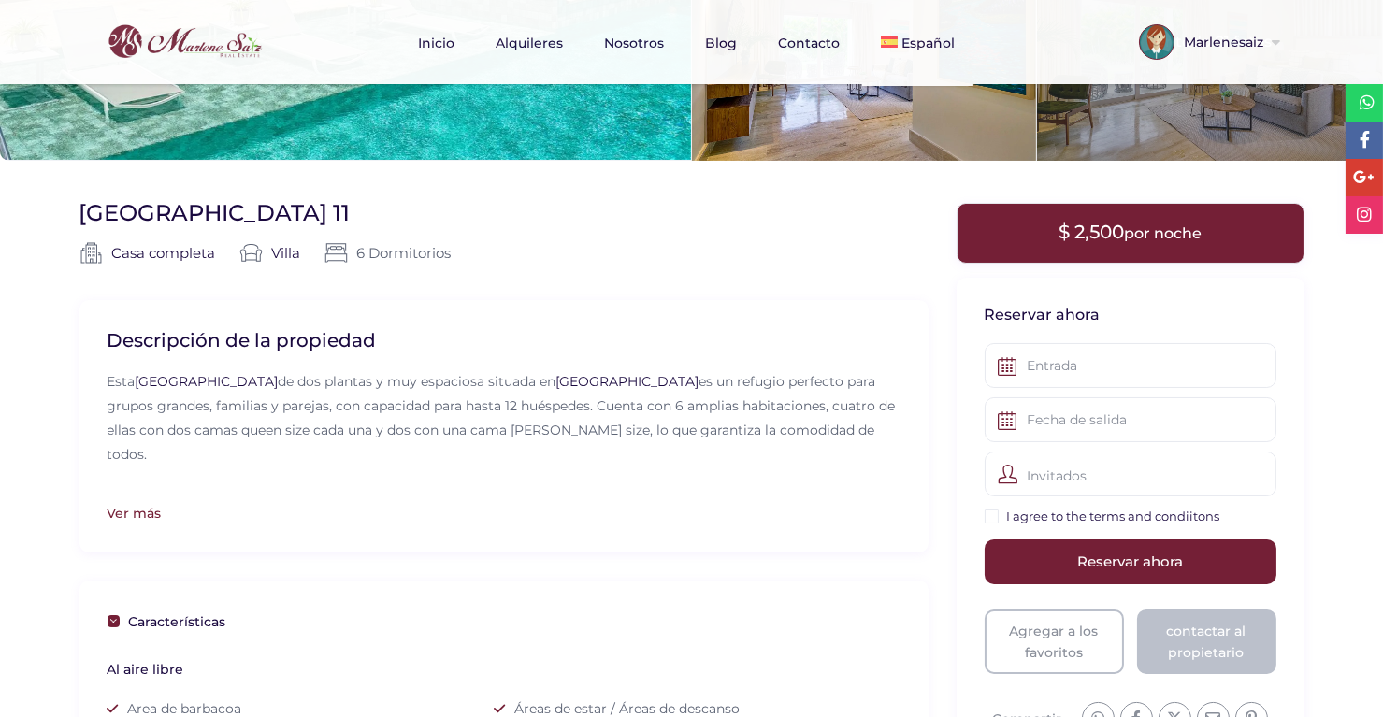
drag, startPoint x: 369, startPoint y: 212, endPoint x: 319, endPoint y: 209, distance: 50.7
click at [319, 209] on div "Villa de lujo Las Cañas 11 Casa completa | Casa completa Villa | Villa | 6 Dorm…" at bounding box center [504, 249] width 849 height 102
click at [378, 224] on div "Villa de lujo Las Cañas 11 Casa completa | Casa completa Villa | Villa | 6 Dorm…" at bounding box center [504, 249] width 849 height 102
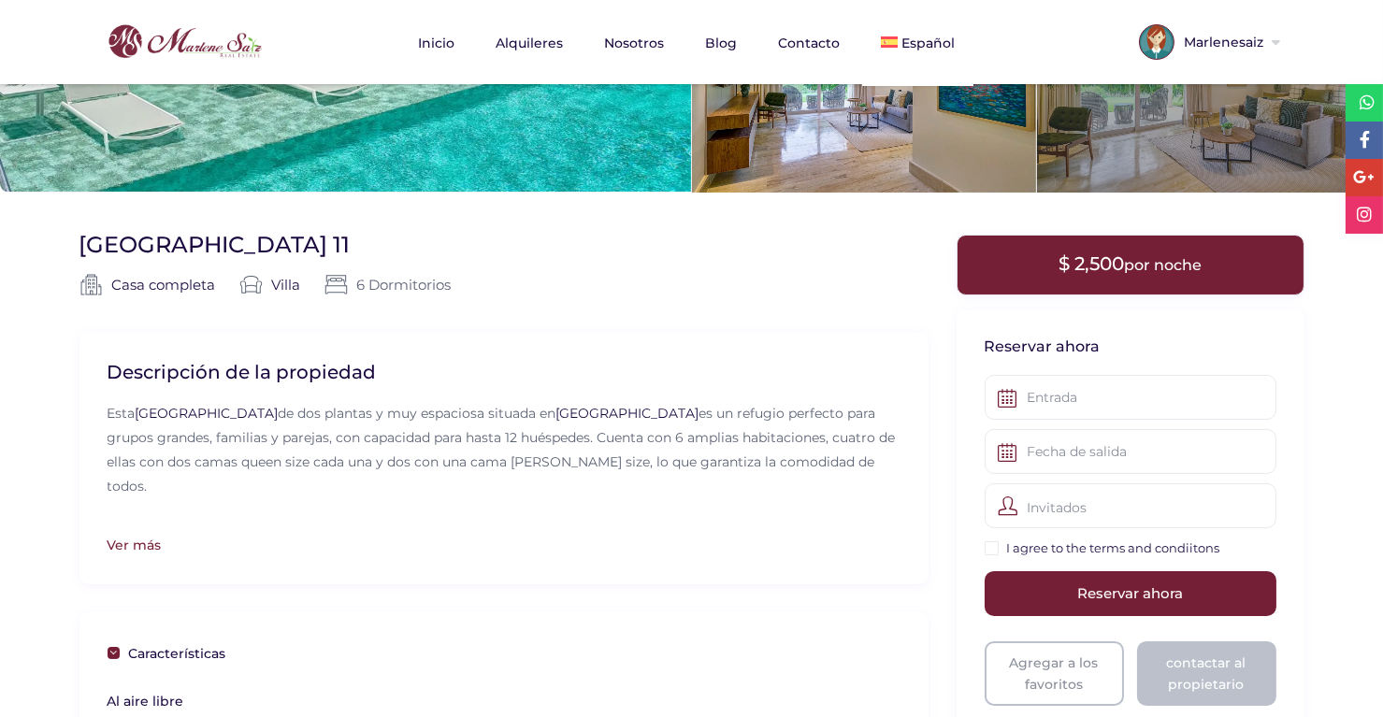
scroll to position [292, 0]
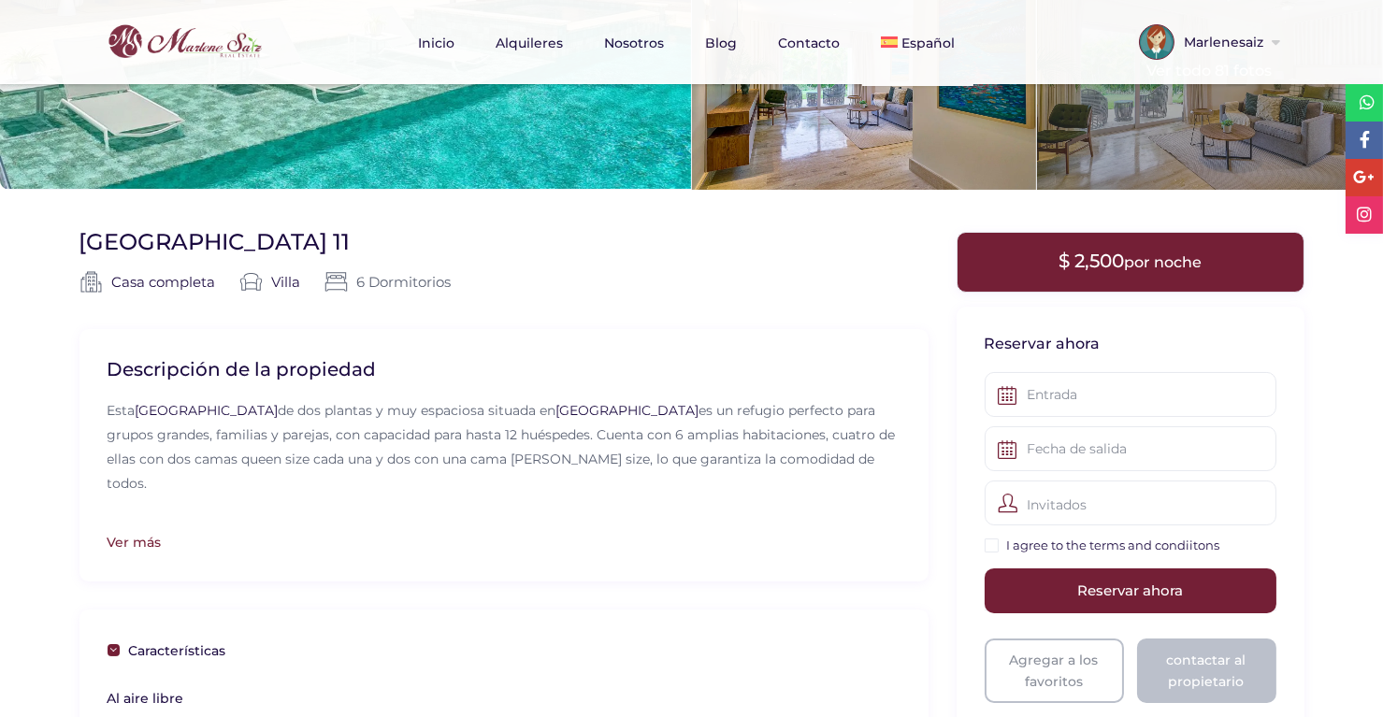
drag, startPoint x: 362, startPoint y: 241, endPoint x: 324, endPoint y: 241, distance: 38.4
click at [324, 241] on div "Villa de lujo Las Cañas 11 Casa completa | Casa completa Villa | Villa | 6 Dorm…" at bounding box center [504, 278] width 849 height 102
click at [383, 235] on div "Villa de lujo Las Cañas 11 Casa completa | Casa completa Villa | Villa | 6 Dorm…" at bounding box center [504, 278] width 849 height 102
drag, startPoint x: 371, startPoint y: 235, endPoint x: 283, endPoint y: 224, distance: 88.5
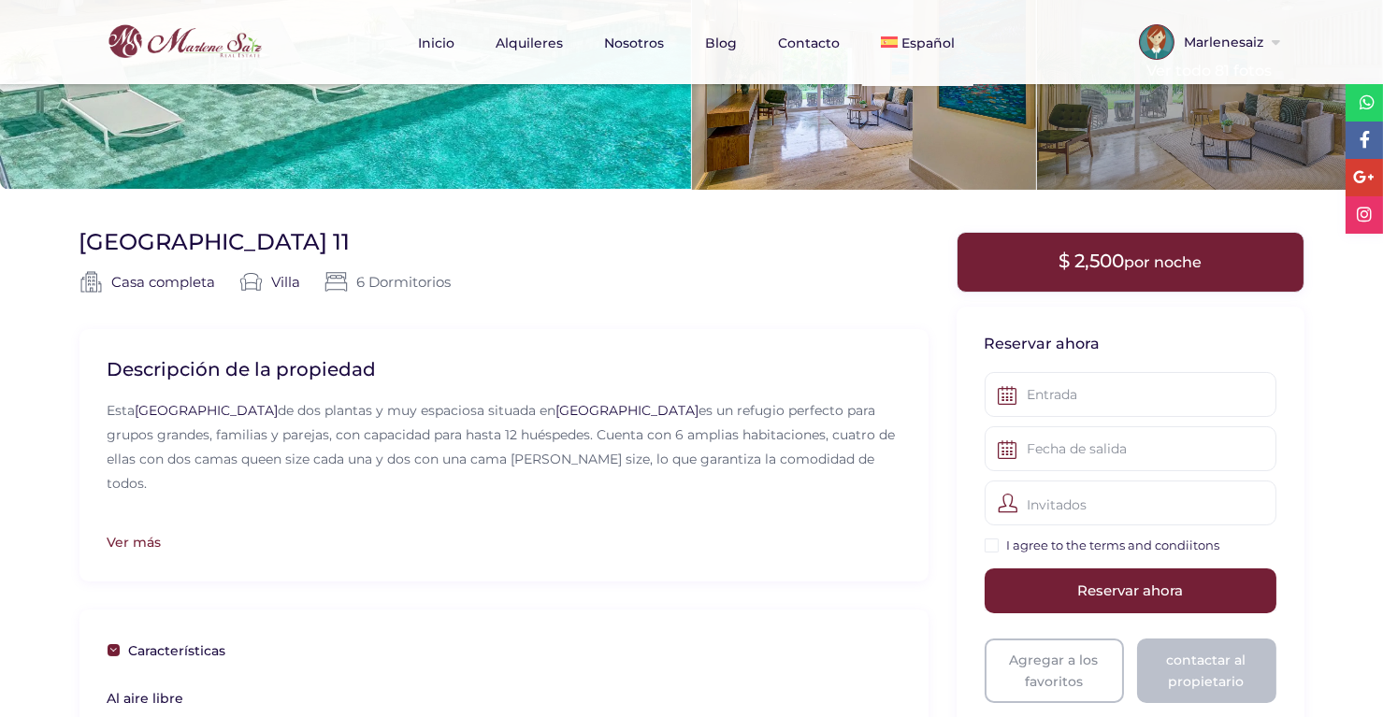
click at [388, 227] on div "Villa de lujo Las Cañas 11 Casa completa | Casa completa Villa | Villa | 6 Dorm…" at bounding box center [504, 278] width 849 height 102
